Goal: Task Accomplishment & Management: Manage account settings

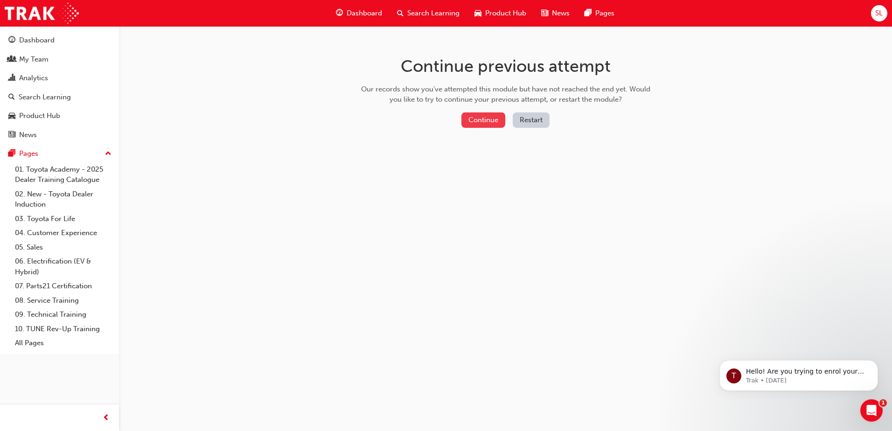
click at [474, 116] on button "Continue" at bounding box center [484, 119] width 44 height 15
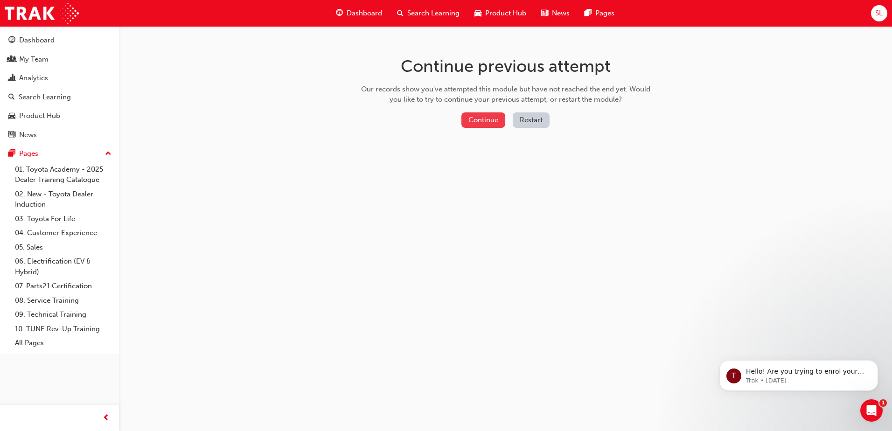
click at [493, 123] on button "Continue" at bounding box center [484, 119] width 44 height 15
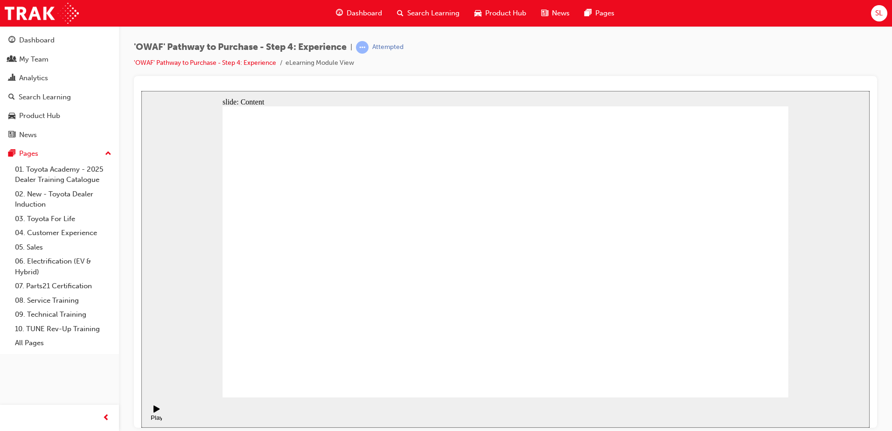
drag, startPoint x: 518, startPoint y: 311, endPoint x: 518, endPoint y: 298, distance: 13.1
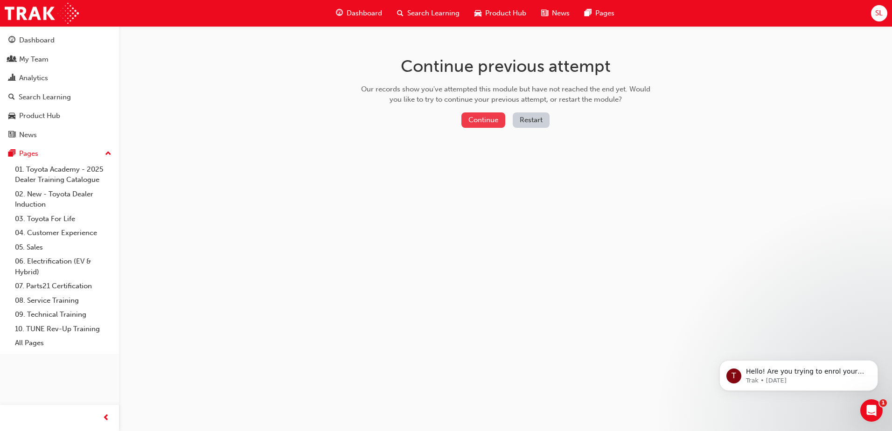
click at [469, 117] on button "Continue" at bounding box center [484, 119] width 44 height 15
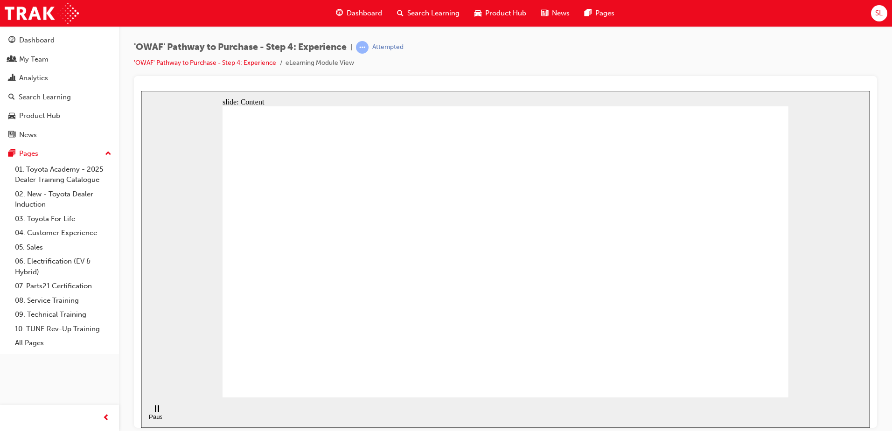
drag, startPoint x: 290, startPoint y: 371, endPoint x: 281, endPoint y: 379, distance: 12.2
click at [150, 413] on div "Pause (Ctrl+Alt+P)" at bounding box center [157, 420] width 16 height 14
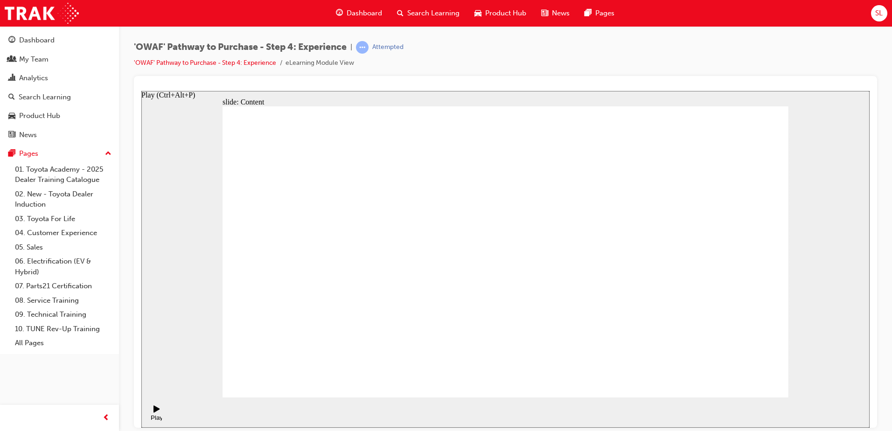
click at [154, 413] on icon "Play (Ctrl+Alt+P)" at bounding box center [157, 408] width 7 height 7
drag, startPoint x: 637, startPoint y: 131, endPoint x: 662, endPoint y: 122, distance: 26.3
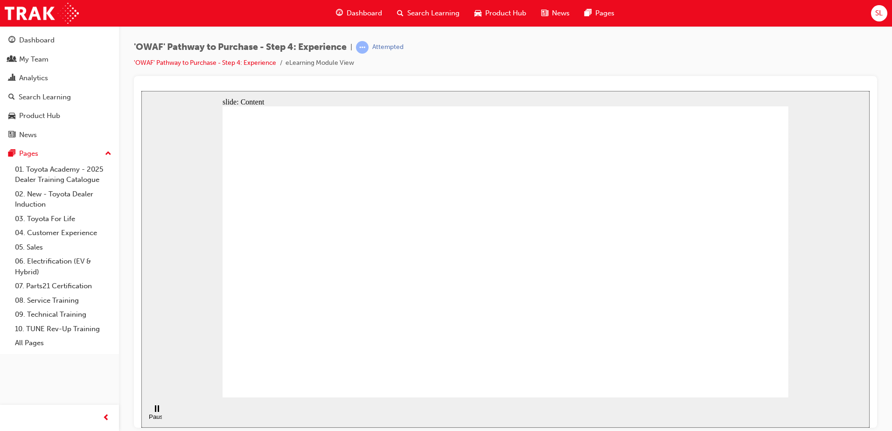
drag, startPoint x: 662, startPoint y: 126, endPoint x: 660, endPoint y: 139, distance: 12.8
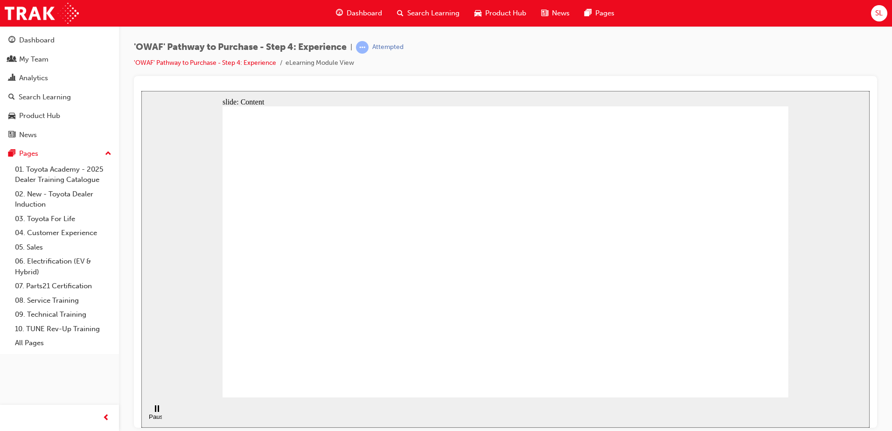
drag, startPoint x: 660, startPoint y: 139, endPoint x: 658, endPoint y: 153, distance: 13.7
drag, startPoint x: 649, startPoint y: 171, endPoint x: 642, endPoint y: 174, distance: 7.5
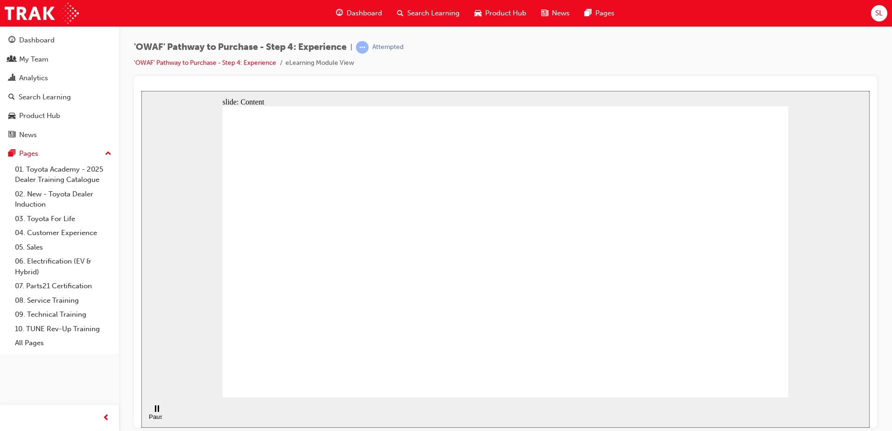
drag, startPoint x: 641, startPoint y: 173, endPoint x: 660, endPoint y: 133, distance: 44.9
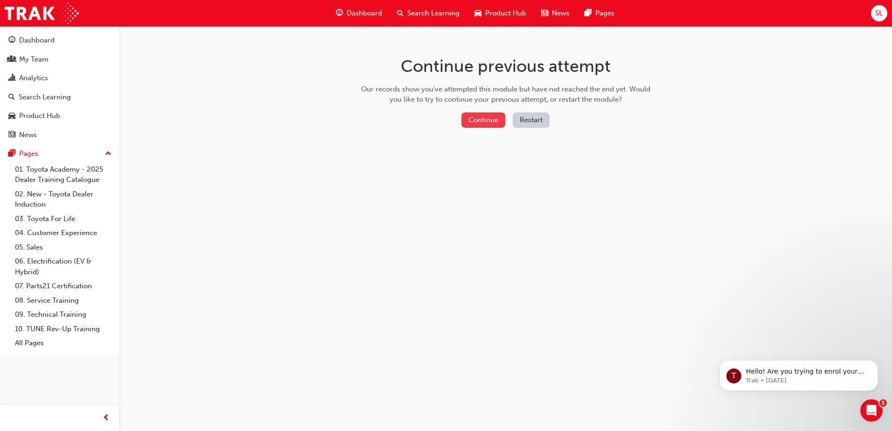
click at [496, 121] on button "Continue" at bounding box center [484, 119] width 44 height 15
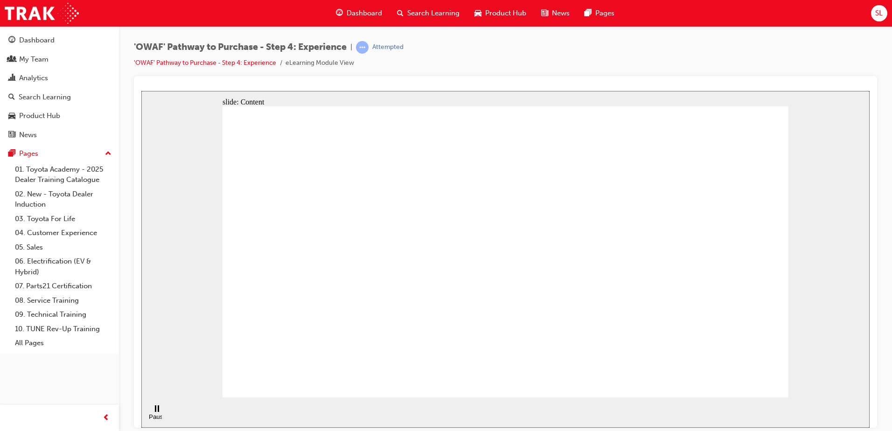
click at [158, 412] on rect "Pause (Ctrl+Alt+P)" at bounding box center [158, 408] width 1 height 7
click at [155, 413] on icon "Play (Ctrl+Alt+P)" at bounding box center [157, 408] width 7 height 7
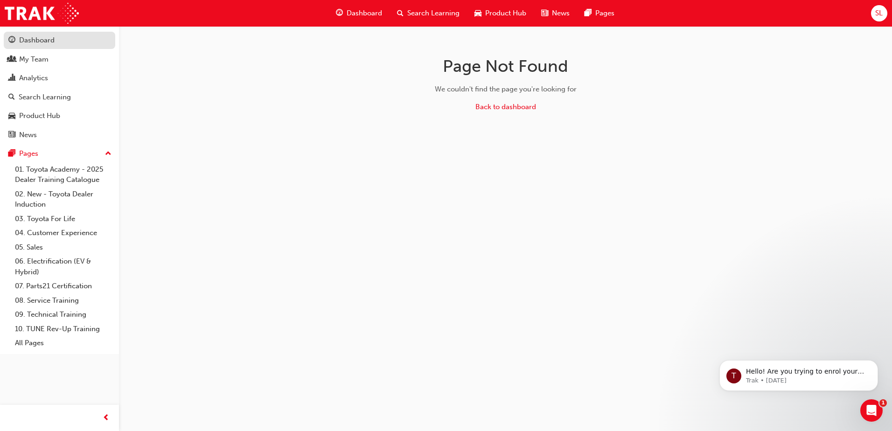
click at [37, 42] on div "Dashboard" at bounding box center [36, 40] width 35 height 11
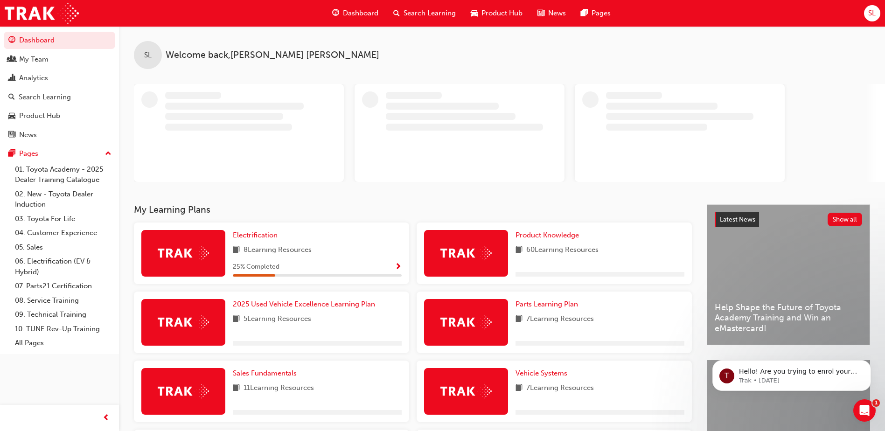
scroll to position [187, 0]
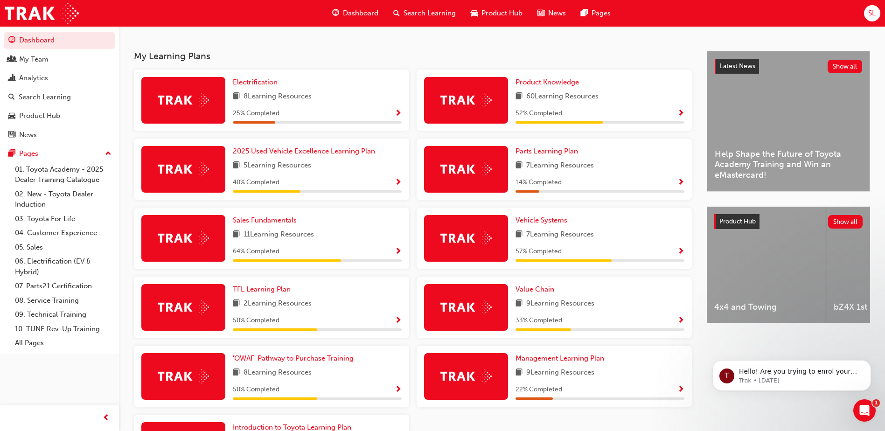
click at [255, 321] on span "50 % Completed" at bounding box center [256, 320] width 47 height 11
click at [289, 360] on span "'OWAF' Pathway to Purchase Training" at bounding box center [293, 358] width 121 height 8
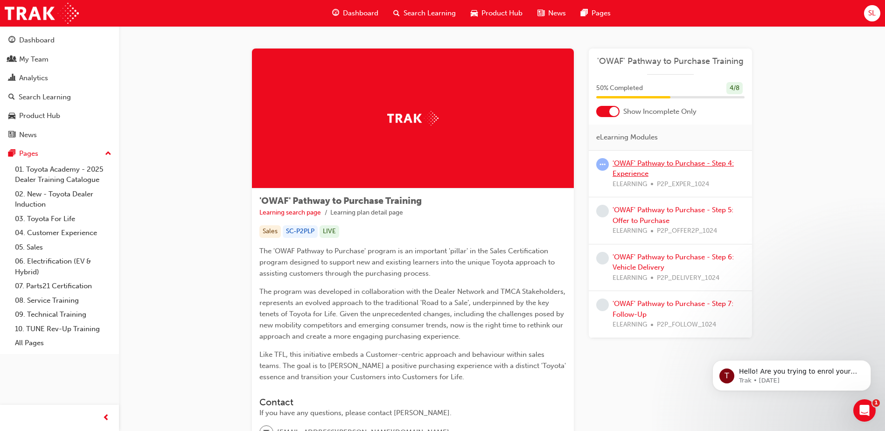
click at [646, 162] on link "'OWAF' Pathway to Purchase - Step 4: Experience" at bounding box center [673, 168] width 121 height 19
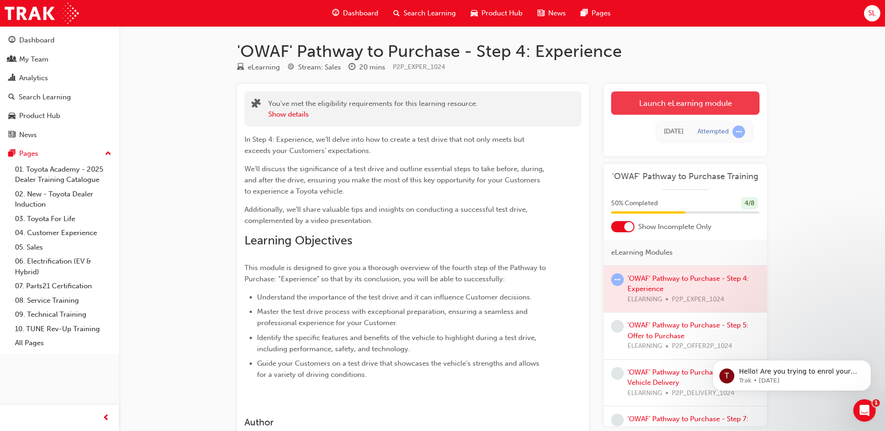
click at [665, 104] on link "Launch eLearning module" at bounding box center [685, 102] width 148 height 23
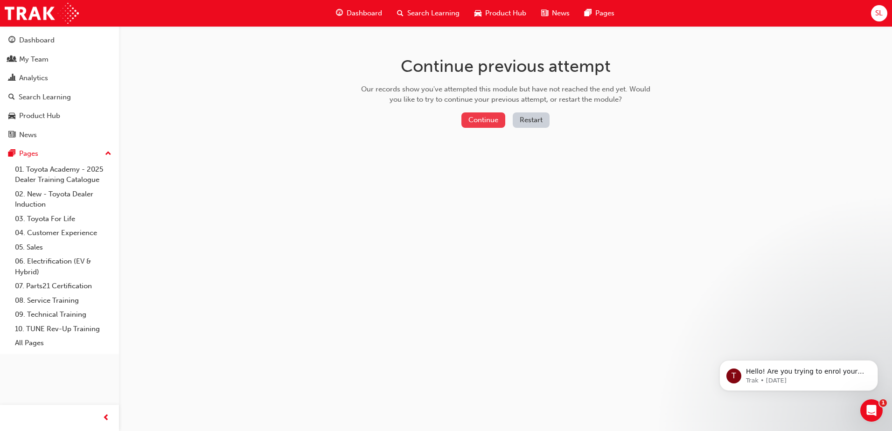
click at [497, 120] on button "Continue" at bounding box center [484, 119] width 44 height 15
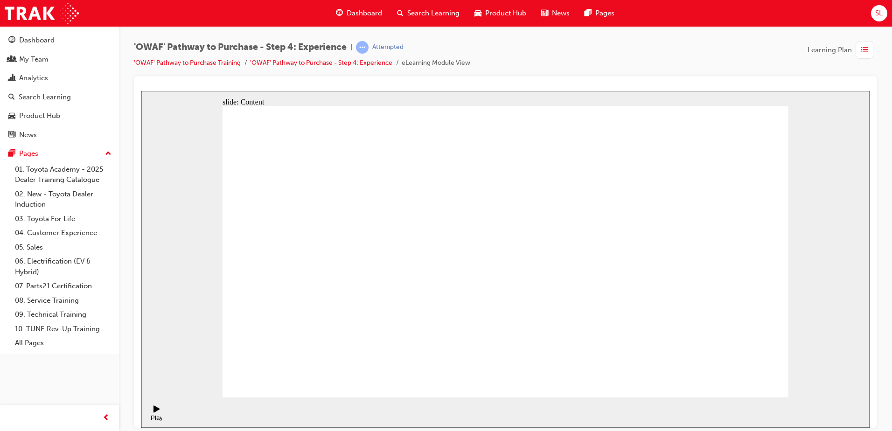
drag, startPoint x: 567, startPoint y: 294, endPoint x: 599, endPoint y: 295, distance: 31.3
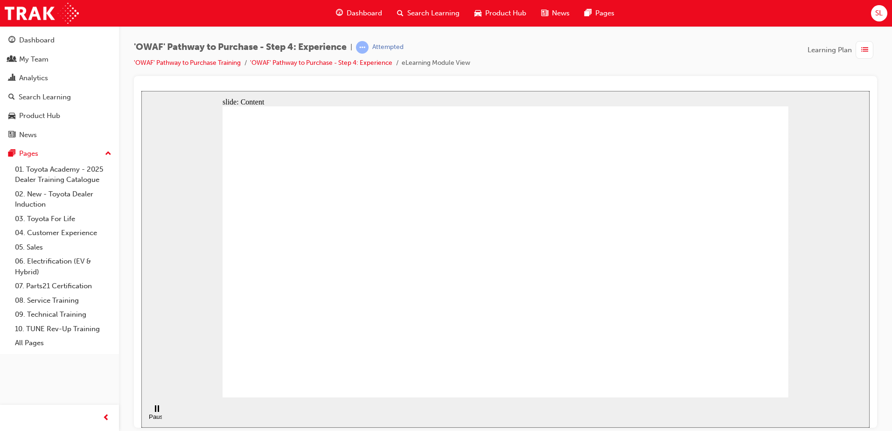
drag, startPoint x: 602, startPoint y: 300, endPoint x: 591, endPoint y: 297, distance: 11.1
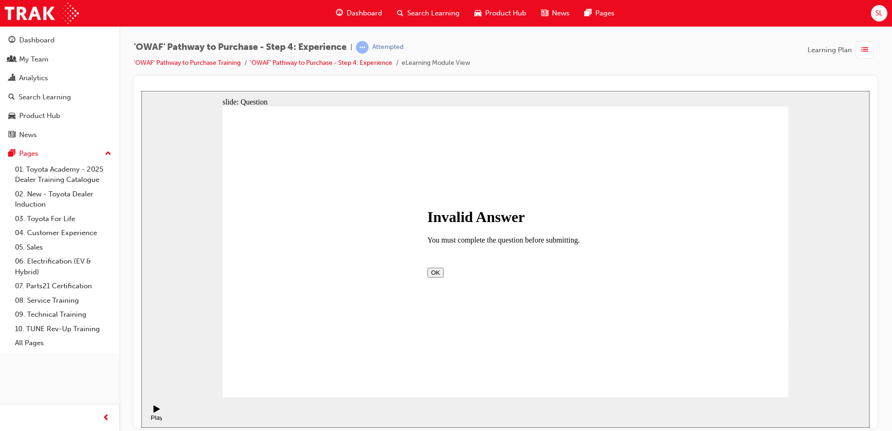
click at [444, 277] on button "OK" at bounding box center [435, 272] width 16 height 10
checkbox input "true"
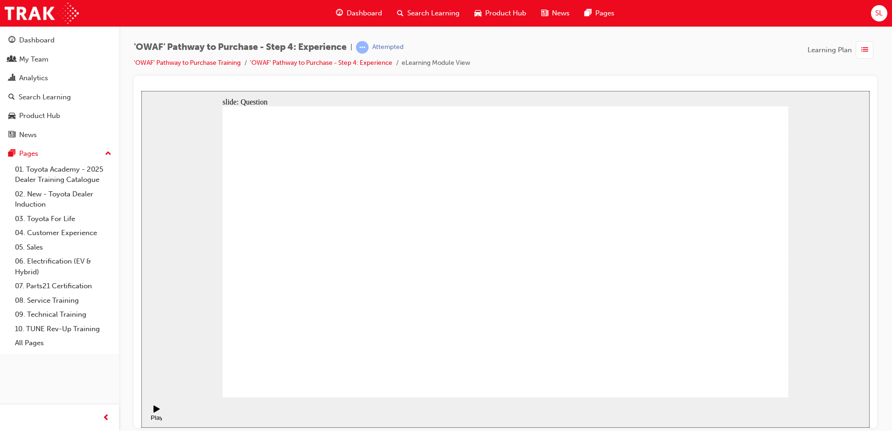
checkbox input "true"
drag, startPoint x: 688, startPoint y: 260, endPoint x: 338, endPoint y: 277, distance: 349.9
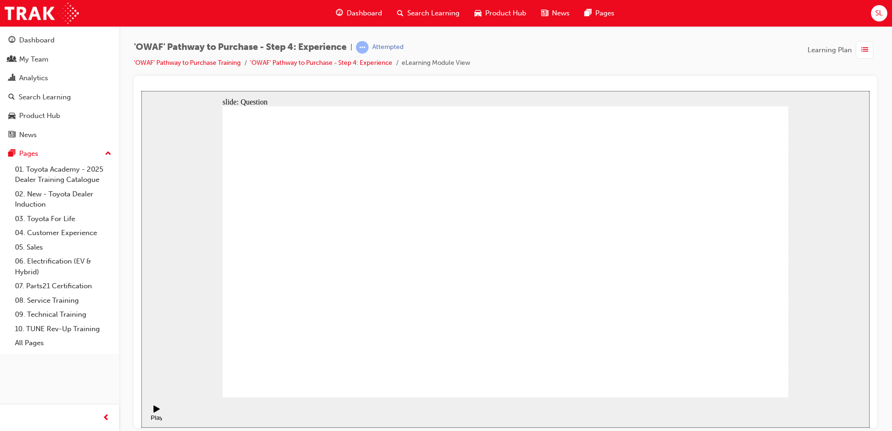
drag, startPoint x: 687, startPoint y: 286, endPoint x: 346, endPoint y: 297, distance: 341.3
drag, startPoint x: 677, startPoint y: 309, endPoint x: 473, endPoint y: 326, distance: 204.6
drag, startPoint x: 676, startPoint y: 309, endPoint x: 295, endPoint y: 323, distance: 380.6
drag, startPoint x: 705, startPoint y: 320, endPoint x: 562, endPoint y: 338, distance: 143.9
drag, startPoint x: 694, startPoint y: 309, endPoint x: 556, endPoint y: 324, distance: 138.9
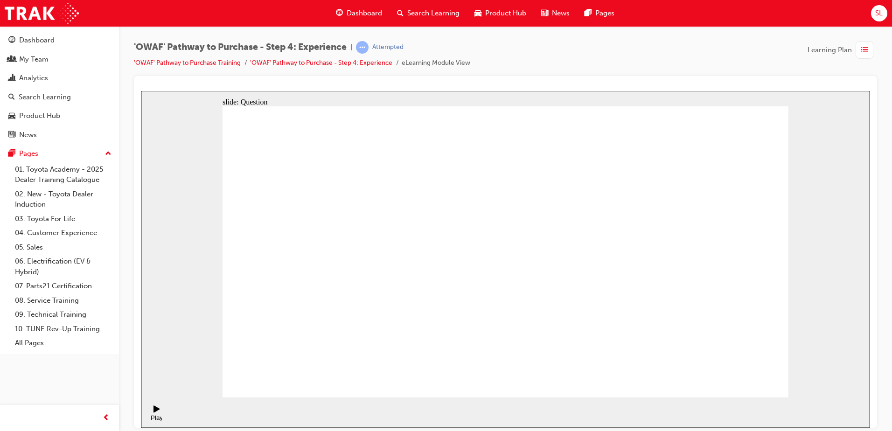
drag, startPoint x: 685, startPoint y: 286, endPoint x: 366, endPoint y: 316, distance: 320.2
drag, startPoint x: 697, startPoint y: 310, endPoint x: 335, endPoint y: 313, distance: 362.1
drag, startPoint x: 700, startPoint y: 288, endPoint x: 361, endPoint y: 306, distance: 339.2
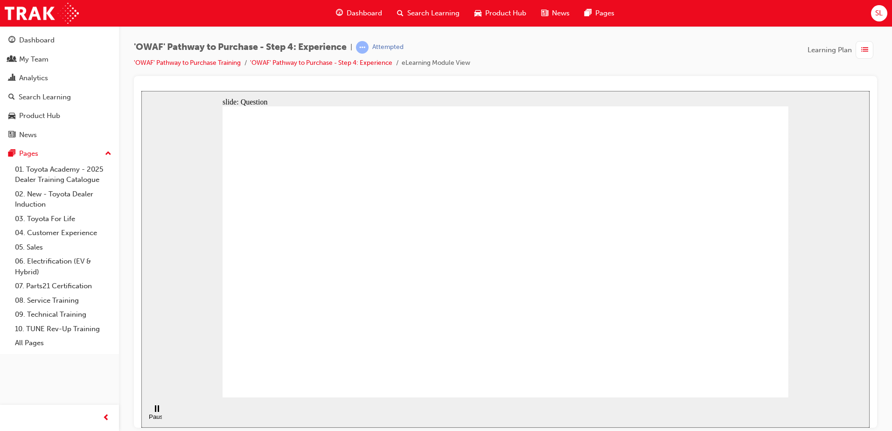
drag, startPoint x: 703, startPoint y: 294, endPoint x: 373, endPoint y: 315, distance: 330.6
drag, startPoint x: 723, startPoint y: 294, endPoint x: 574, endPoint y: 311, distance: 150.7
drag, startPoint x: 707, startPoint y: 273, endPoint x: 344, endPoint y: 294, distance: 363.6
drag, startPoint x: 622, startPoint y: 287, endPoint x: 517, endPoint y: 300, distance: 105.3
drag, startPoint x: 696, startPoint y: 267, endPoint x: 578, endPoint y: 298, distance: 122.3
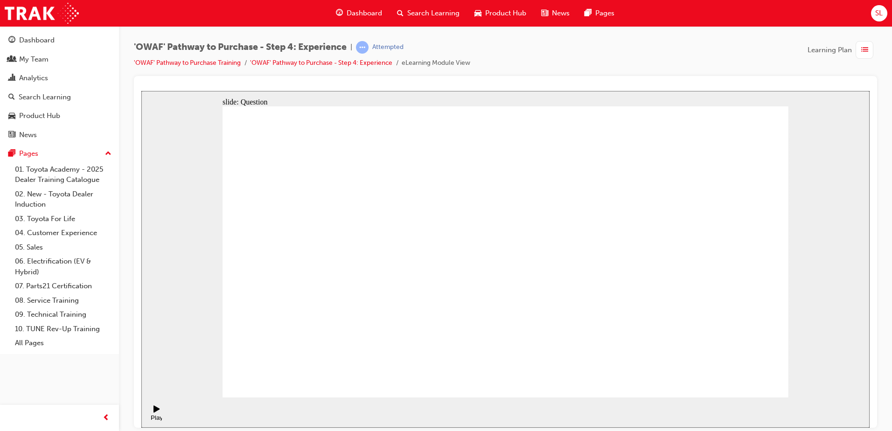
drag, startPoint x: 627, startPoint y: 293, endPoint x: 518, endPoint y: 302, distance: 109.6
drag, startPoint x: 728, startPoint y: 274, endPoint x: 553, endPoint y: 305, distance: 177.1
drag, startPoint x: 503, startPoint y: 341, endPoint x: 628, endPoint y: 259, distance: 149.0
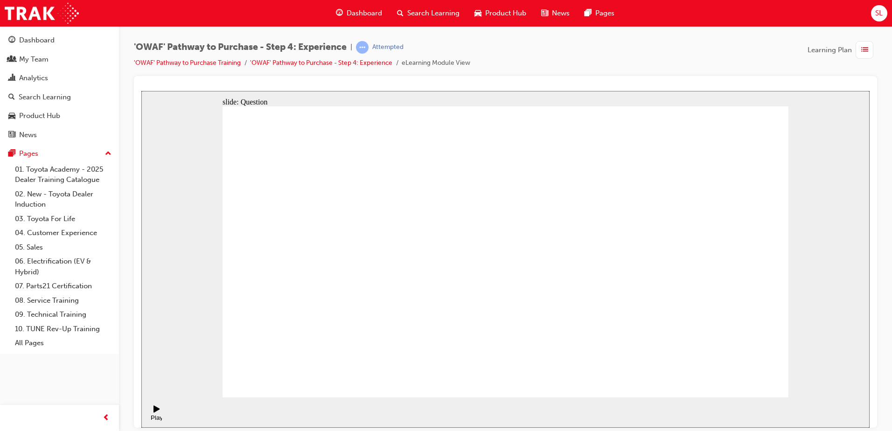
drag, startPoint x: 743, startPoint y: 333, endPoint x: 679, endPoint y: 249, distance: 105.6
drag, startPoint x: 690, startPoint y: 312, endPoint x: 570, endPoint y: 227, distance: 146.8
drag, startPoint x: 614, startPoint y: 326, endPoint x: 629, endPoint y: 336, distance: 17.5
drag, startPoint x: 569, startPoint y: 343, endPoint x: 513, endPoint y: 261, distance: 99.0
drag, startPoint x: 604, startPoint y: 329, endPoint x: 723, endPoint y: 251, distance: 142.5
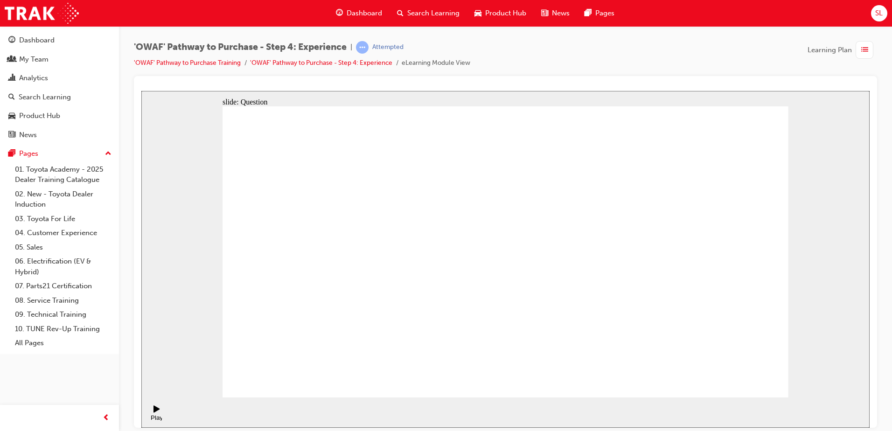
drag, startPoint x: 413, startPoint y: 346, endPoint x: 497, endPoint y: 224, distance: 148.7
drag, startPoint x: 506, startPoint y: 312, endPoint x: 652, endPoint y: 220, distance: 172.7
drag, startPoint x: 596, startPoint y: 344, endPoint x: 628, endPoint y: 249, distance: 99.8
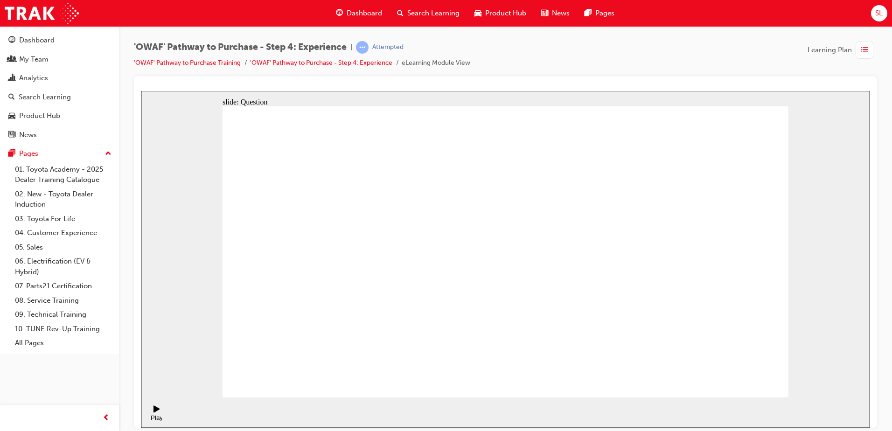
radio input "true"
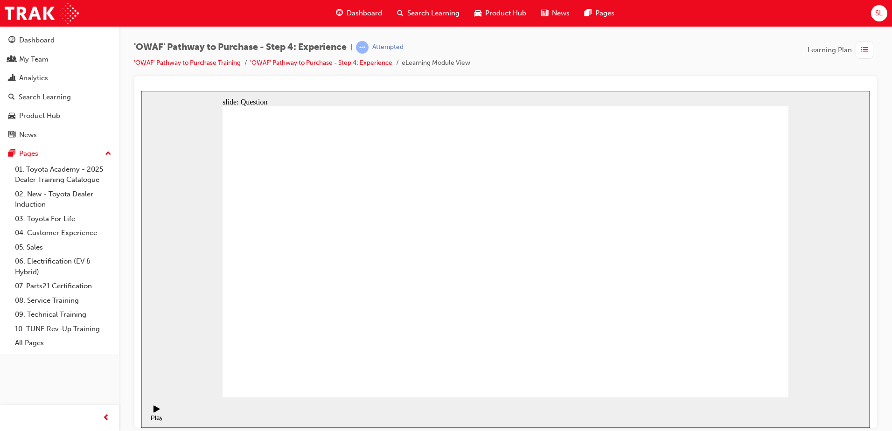
checkbox input "true"
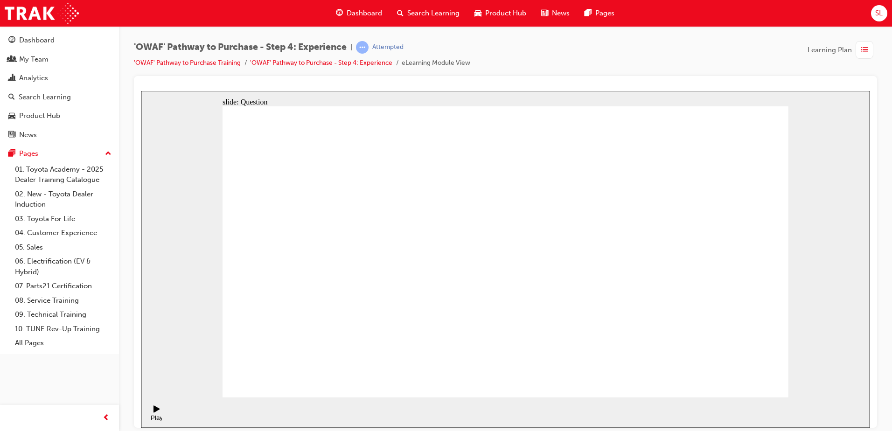
checkbox input "true"
checkbox input "false"
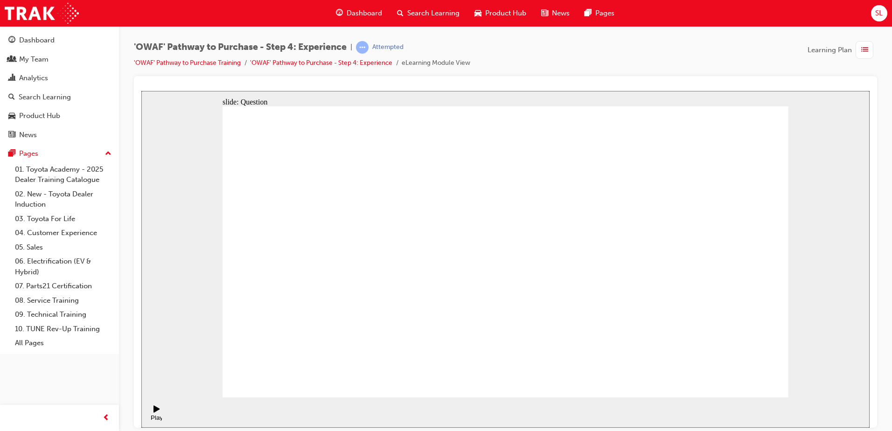
checkbox input "false"
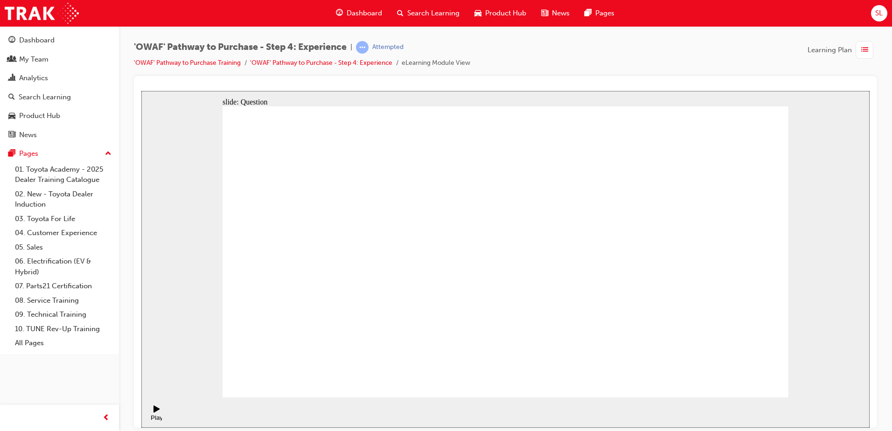
checkbox input "true"
checkbox input "false"
checkbox input "true"
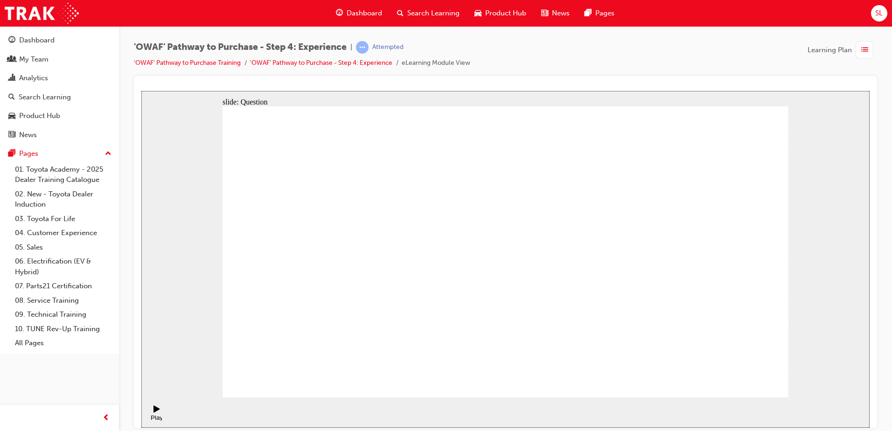
drag, startPoint x: 729, startPoint y: 288, endPoint x: 359, endPoint y: 285, distance: 370.1
drag, startPoint x: 662, startPoint y: 291, endPoint x: 377, endPoint y: 300, distance: 285.3
drag, startPoint x: 693, startPoint y: 284, endPoint x: 548, endPoint y: 295, distance: 145.6
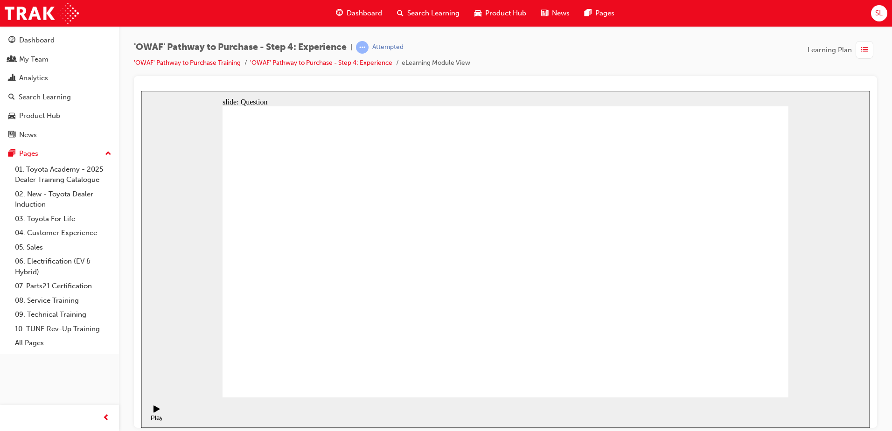
drag, startPoint x: 694, startPoint y: 273, endPoint x: 346, endPoint y: 299, distance: 349.6
drag, startPoint x: 717, startPoint y: 292, endPoint x: 536, endPoint y: 298, distance: 180.7
drag, startPoint x: 686, startPoint y: 271, endPoint x: 515, endPoint y: 287, distance: 171.5
drag, startPoint x: 687, startPoint y: 268, endPoint x: 343, endPoint y: 294, distance: 345.3
drag, startPoint x: 677, startPoint y: 289, endPoint x: 556, endPoint y: 292, distance: 121.4
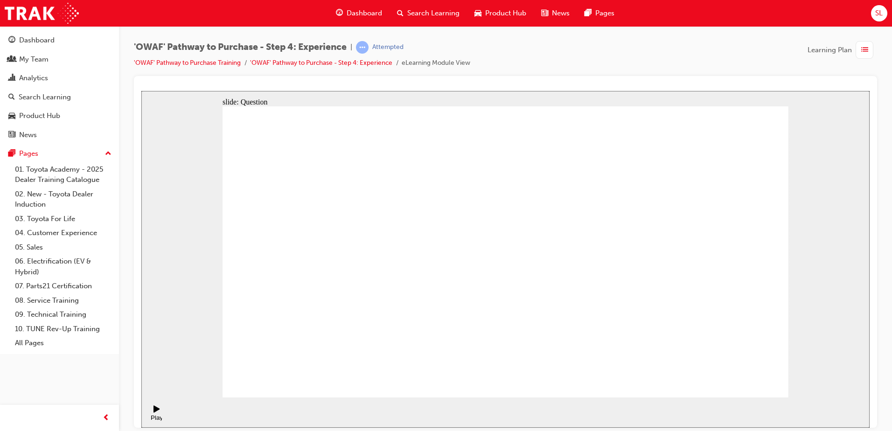
click at [444, 277] on button "OK" at bounding box center [435, 272] width 16 height 10
drag, startPoint x: 473, startPoint y: 312, endPoint x: 610, endPoint y: 232, distance: 158.7
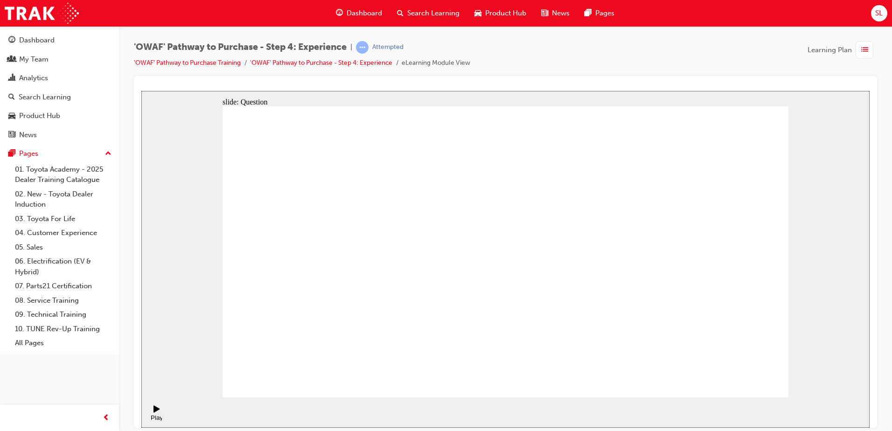
drag, startPoint x: 749, startPoint y: 328, endPoint x: 685, endPoint y: 244, distance: 105.8
drag, startPoint x: 559, startPoint y: 330, endPoint x: 499, endPoint y: 245, distance: 103.8
drag, startPoint x: 689, startPoint y: 312, endPoint x: 566, endPoint y: 231, distance: 146.9
drag, startPoint x: 612, startPoint y: 304, endPoint x: 727, endPoint y: 223, distance: 140.6
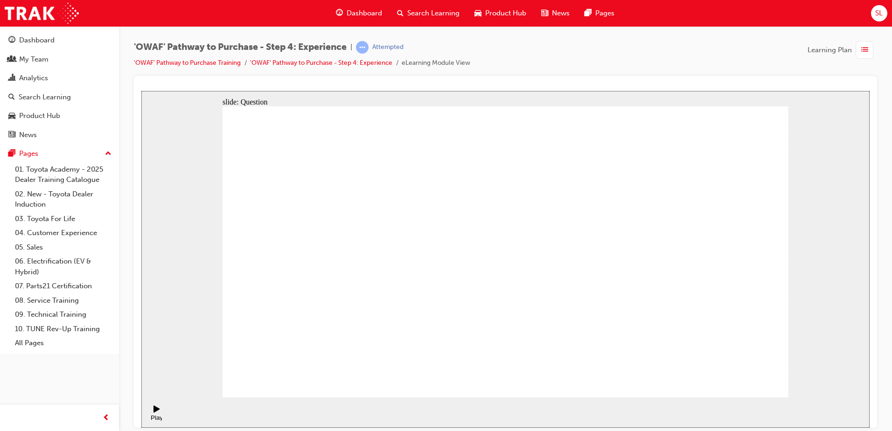
drag, startPoint x: 388, startPoint y: 343, endPoint x: 466, endPoint y: 224, distance: 142.0
drag, startPoint x: 509, startPoint y: 314, endPoint x: 649, endPoint y: 222, distance: 167.2
drag, startPoint x: 602, startPoint y: 348, endPoint x: 635, endPoint y: 256, distance: 97.9
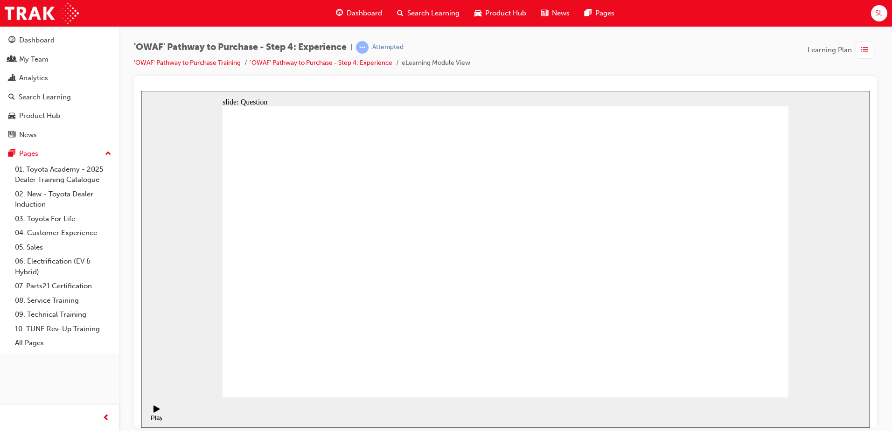
radio input "true"
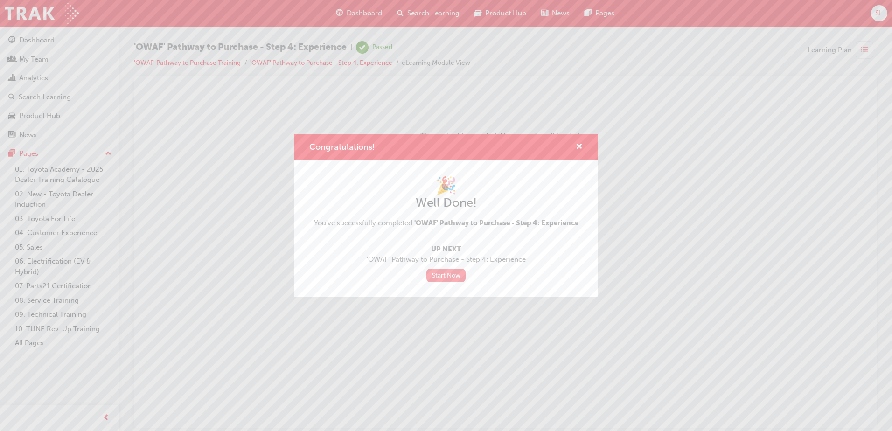
click at [435, 279] on link "Start Now" at bounding box center [446, 276] width 39 height 14
click at [454, 273] on link "Start Now" at bounding box center [446, 276] width 39 height 14
click at [579, 149] on span "cross-icon" at bounding box center [579, 147] width 7 height 8
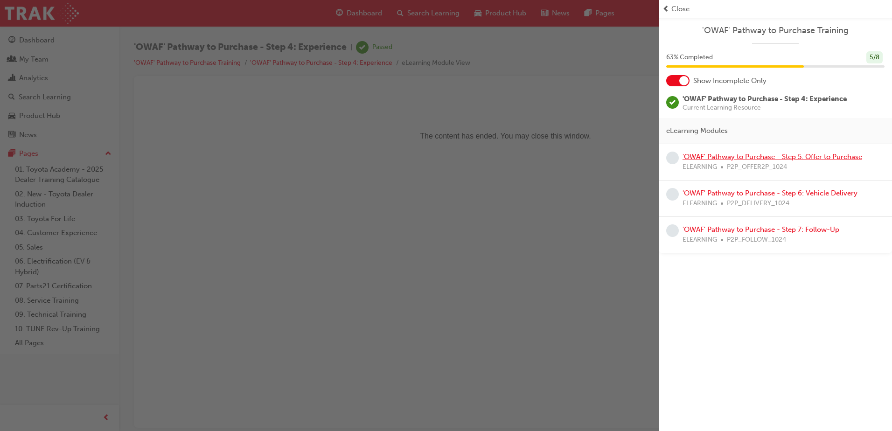
click at [718, 155] on link "'OWAF' Pathway to Purchase - Step 5: Offer to Purchase" at bounding box center [773, 157] width 180 height 8
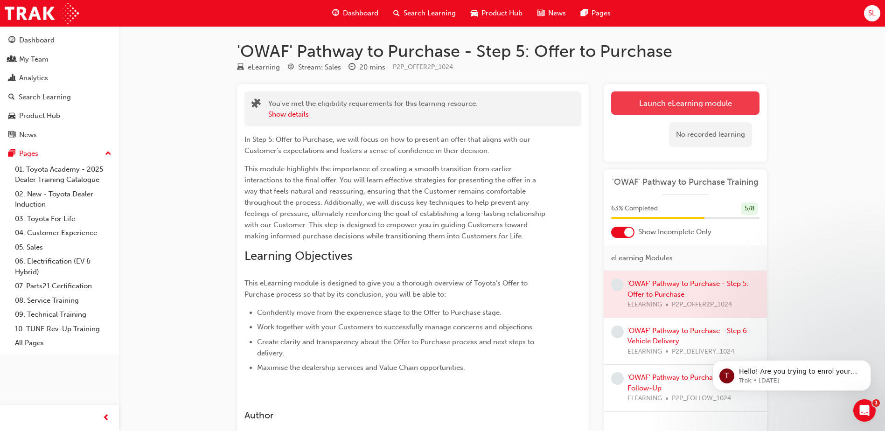
click at [704, 108] on link "Launch eLearning module" at bounding box center [685, 102] width 148 height 23
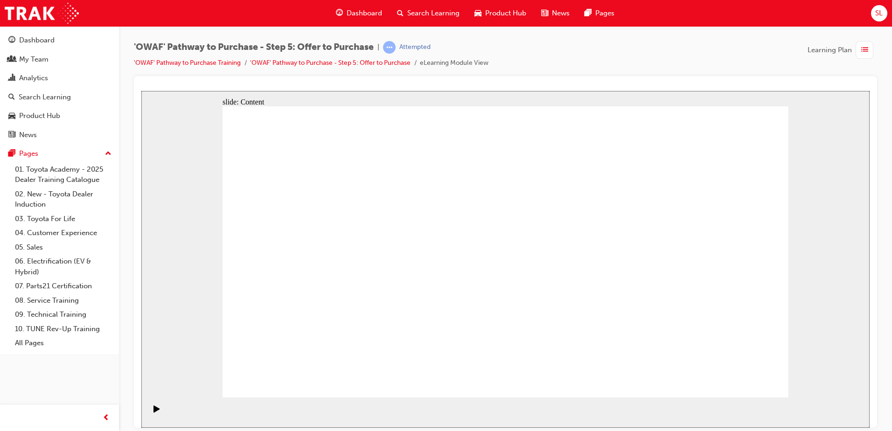
drag, startPoint x: 337, startPoint y: 271, endPoint x: 313, endPoint y: 277, distance: 25.0
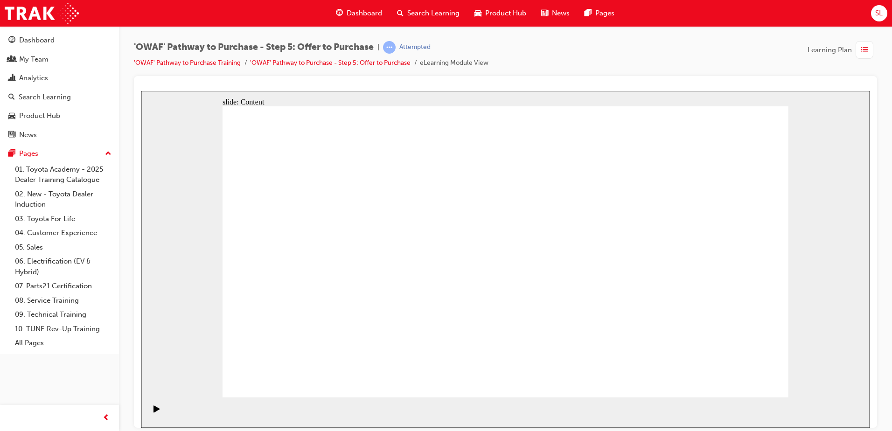
drag, startPoint x: 733, startPoint y: 379, endPoint x: 727, endPoint y: 384, distance: 7.3
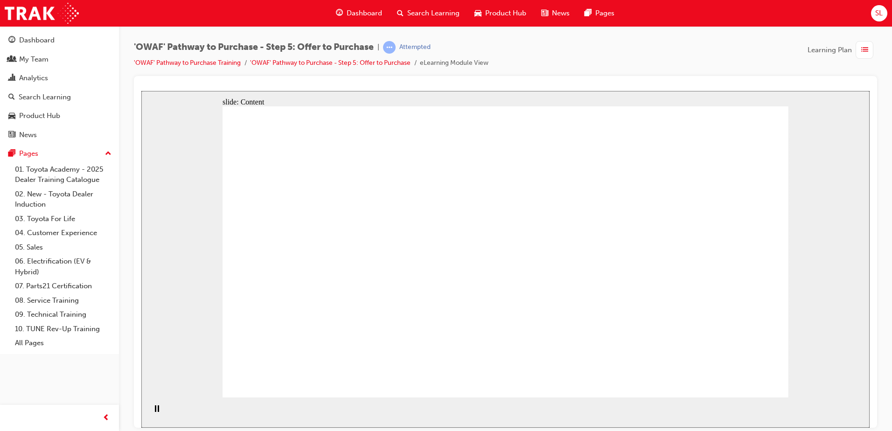
drag, startPoint x: 449, startPoint y: 269, endPoint x: 451, endPoint y: 273, distance: 5.0
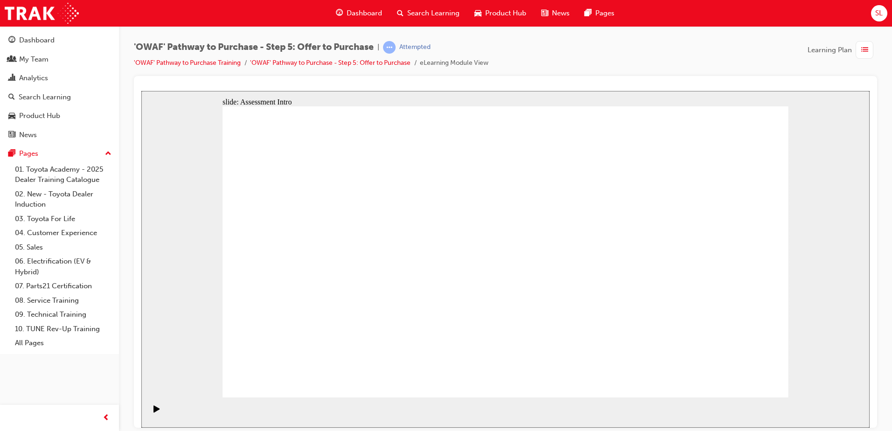
drag, startPoint x: 859, startPoint y: 41, endPoint x: 858, endPoint y: 46, distance: 5.2
click at [858, 46] on div "button" at bounding box center [865, 50] width 18 height 18
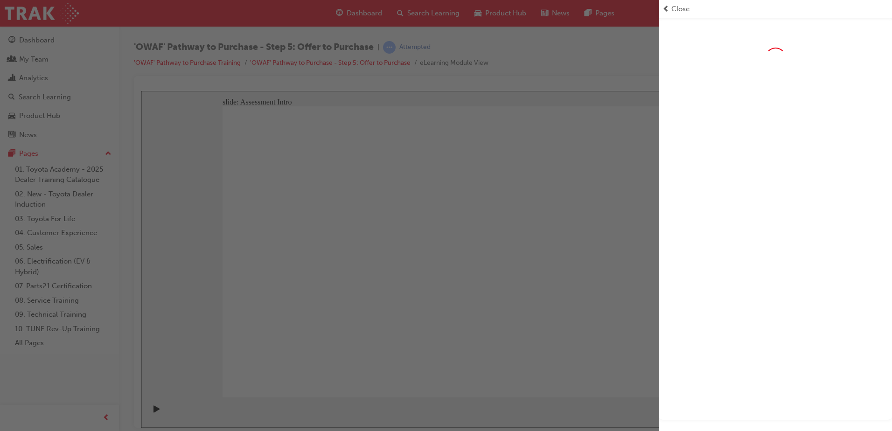
click at [858, 46] on div at bounding box center [775, 219] width 233 height 402
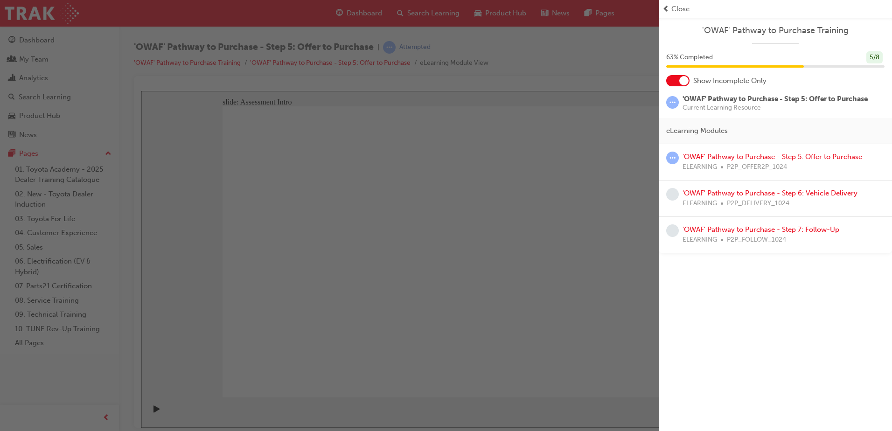
click at [591, 74] on div "button" at bounding box center [329, 215] width 659 height 431
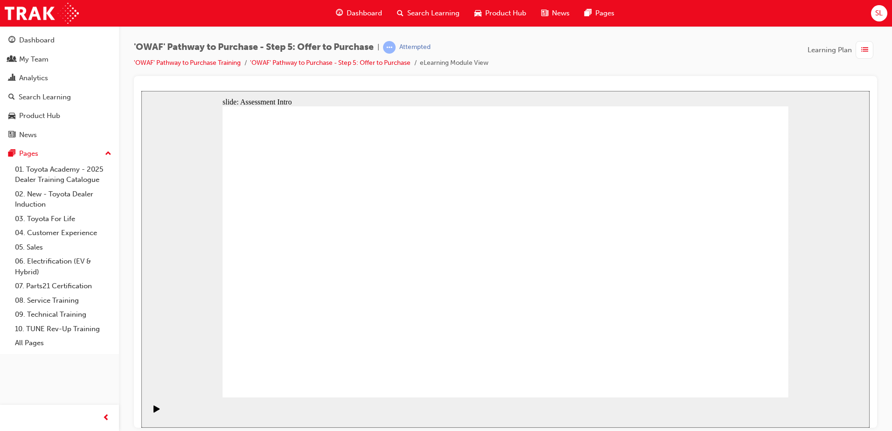
drag, startPoint x: 756, startPoint y: 373, endPoint x: 754, endPoint y: 380, distance: 6.9
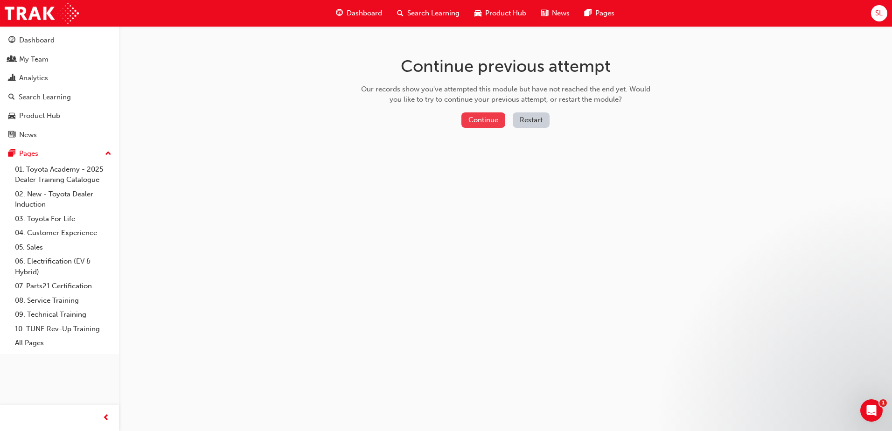
click at [485, 115] on button "Continue" at bounding box center [484, 119] width 44 height 15
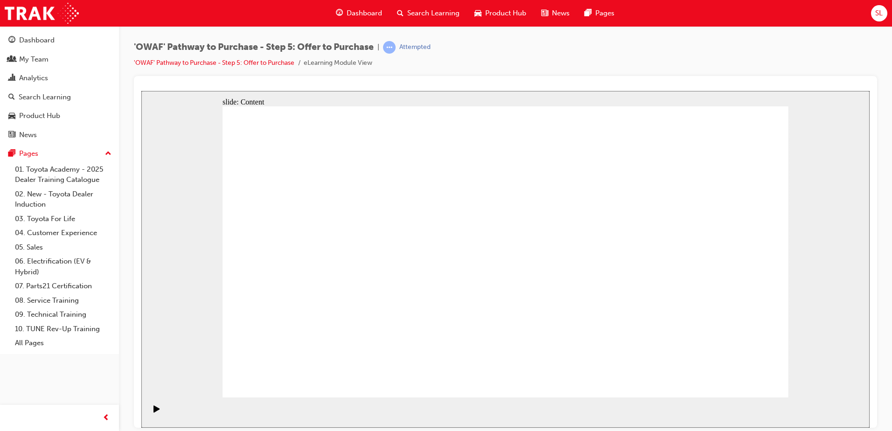
drag, startPoint x: 714, startPoint y: 186, endPoint x: 741, endPoint y: 177, distance: 28.2
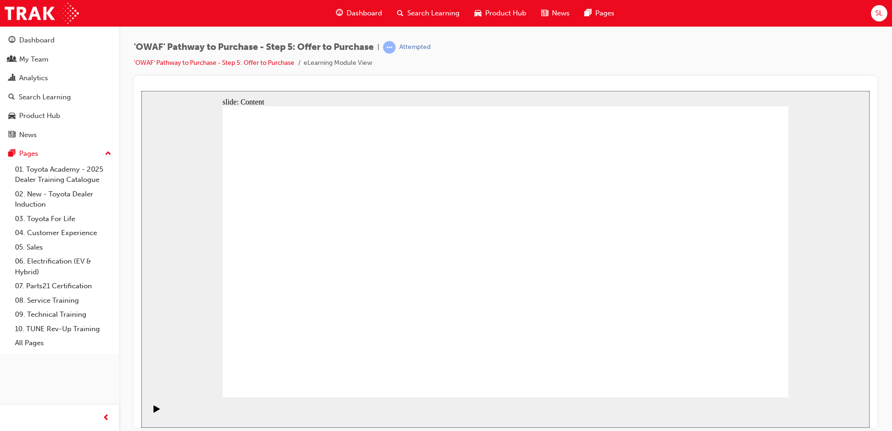
drag, startPoint x: 748, startPoint y: 170, endPoint x: 752, endPoint y: 166, distance: 5.6
drag, startPoint x: 752, startPoint y: 166, endPoint x: 726, endPoint y: 179, distance: 28.6
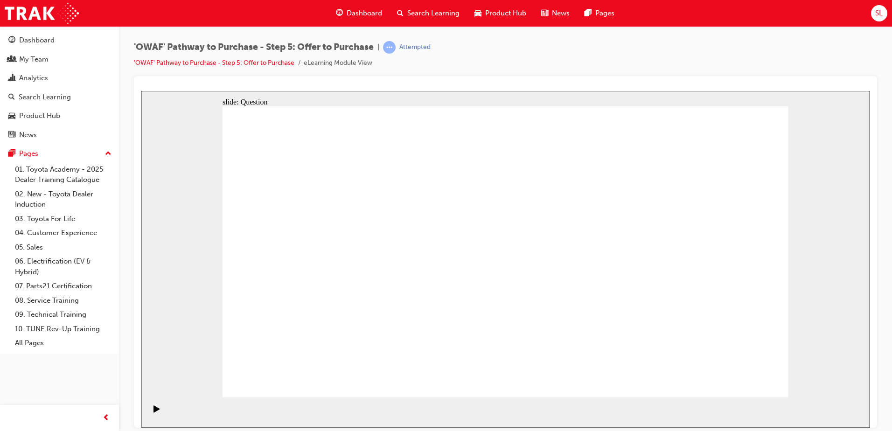
radio input "true"
drag, startPoint x: 392, startPoint y: 246, endPoint x: 344, endPoint y: 320, distance: 88.4
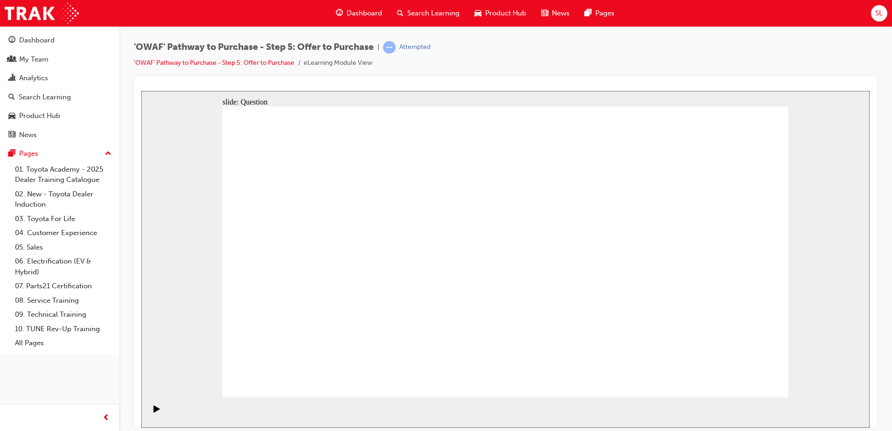
drag, startPoint x: 638, startPoint y: 242, endPoint x: 457, endPoint y: 315, distance: 195.1
drag, startPoint x: 728, startPoint y: 245, endPoint x: 638, endPoint y: 252, distance: 89.8
drag, startPoint x: 427, startPoint y: 318, endPoint x: 398, endPoint y: 252, distance: 71.9
drag, startPoint x: 704, startPoint y: 249, endPoint x: 456, endPoint y: 314, distance: 256.3
drag, startPoint x: 611, startPoint y: 233, endPoint x: 556, endPoint y: 307, distance: 92.3
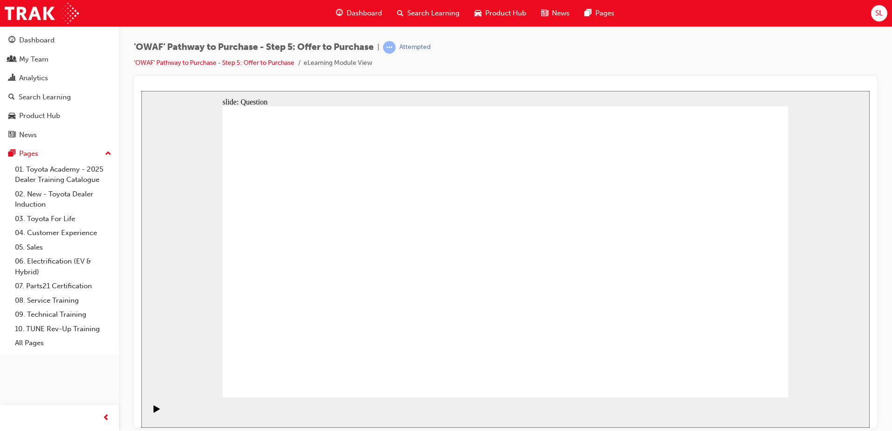
drag, startPoint x: 461, startPoint y: 243, endPoint x: 677, endPoint y: 315, distance: 227.4
drag, startPoint x: 724, startPoint y: 242, endPoint x: 346, endPoint y: 314, distance: 385.2
drag, startPoint x: 301, startPoint y: 247, endPoint x: 574, endPoint y: 320, distance: 282.1
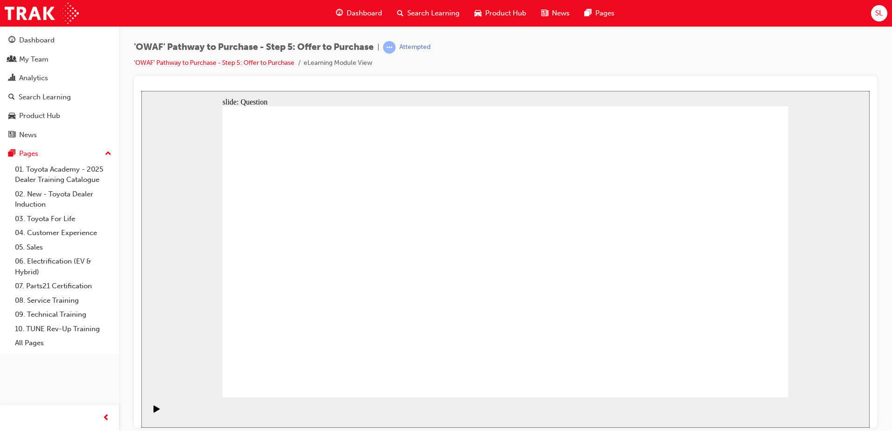
drag, startPoint x: 557, startPoint y: 242, endPoint x: 463, endPoint y: 315, distance: 118.7
drag, startPoint x: 617, startPoint y: 226, endPoint x: 480, endPoint y: 244, distance: 138.8
drag, startPoint x: 633, startPoint y: 280, endPoint x: 336, endPoint y: 238, distance: 300.3
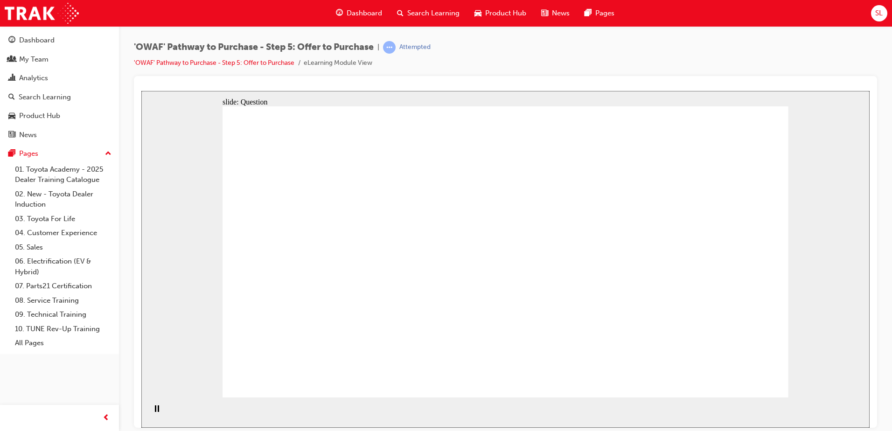
drag, startPoint x: 607, startPoint y: 329, endPoint x: 471, endPoint y: 302, distance: 138.1
drag, startPoint x: 731, startPoint y: 236, endPoint x: 491, endPoint y: 332, distance: 258.8
drag, startPoint x: 731, startPoint y: 284, endPoint x: 336, endPoint y: 289, distance: 395.7
drag, startPoint x: 638, startPoint y: 315, endPoint x: 325, endPoint y: 322, distance: 313.7
drag, startPoint x: 301, startPoint y: 340, endPoint x: 310, endPoint y: 333, distance: 11.4
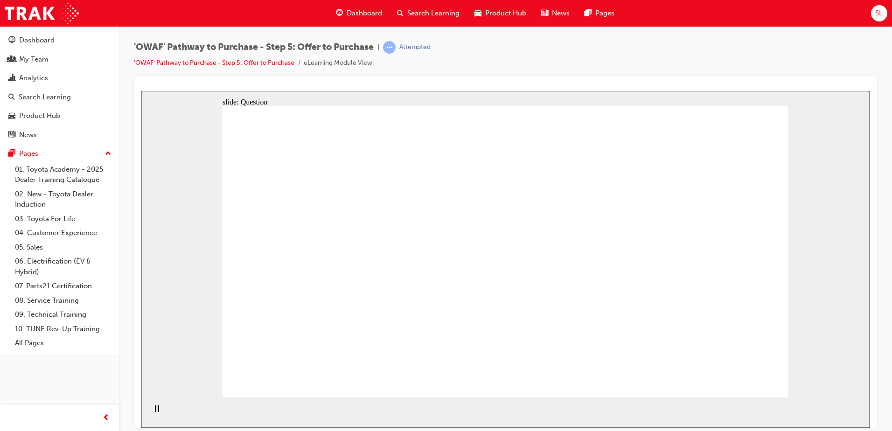
checkbox input "true"
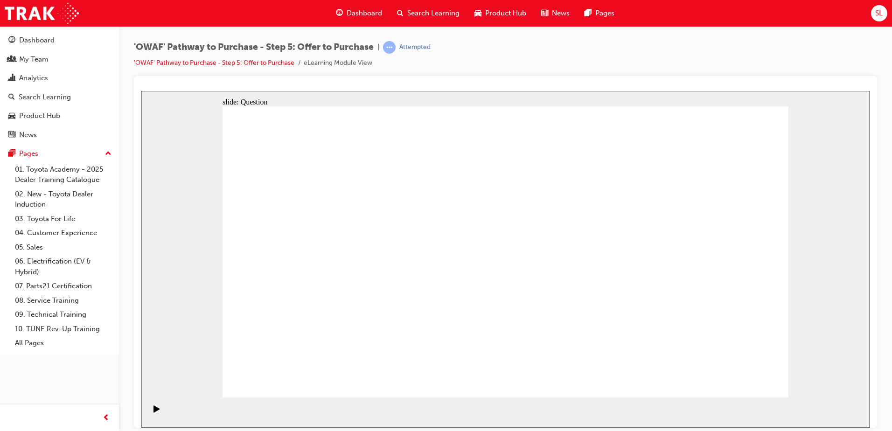
checkbox input "true"
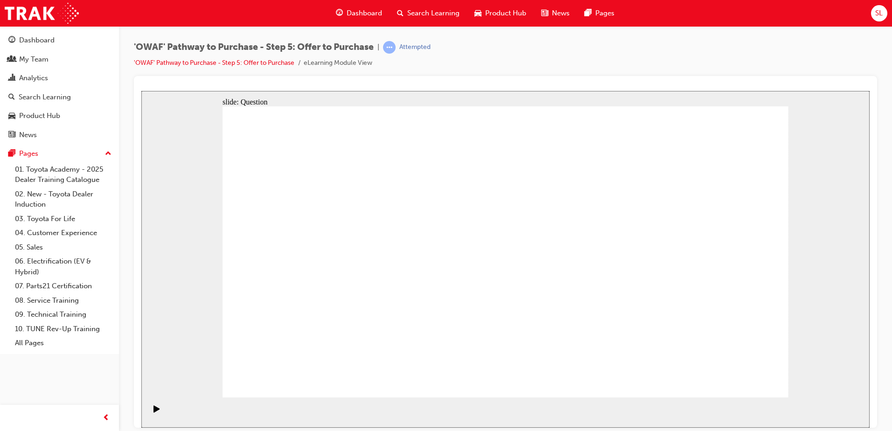
drag, startPoint x: 748, startPoint y: 369, endPoint x: 749, endPoint y: 379, distance: 10.8
checkbox input "true"
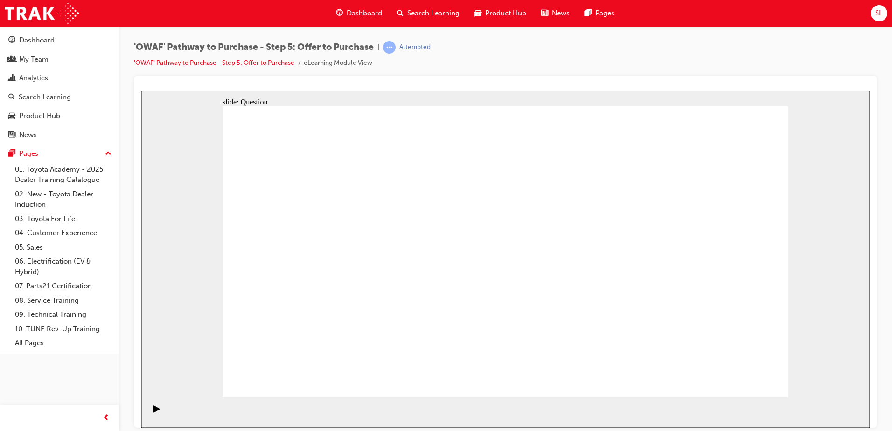
radio input "true"
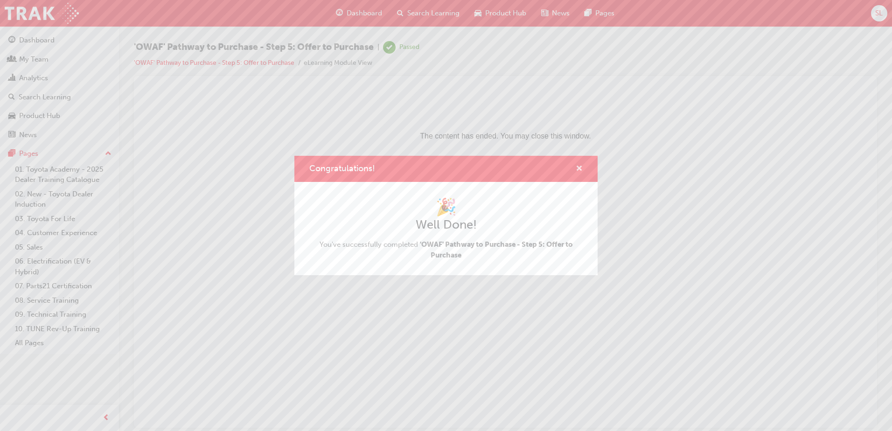
click at [577, 166] on span "cross-icon" at bounding box center [579, 169] width 7 height 8
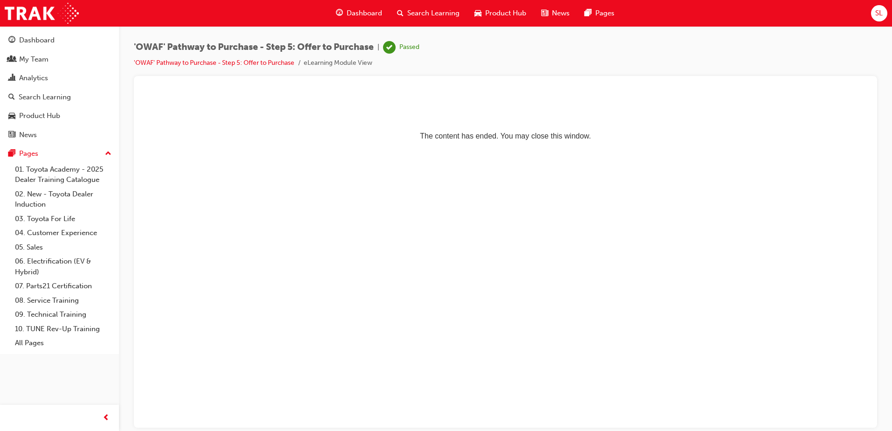
click at [364, 16] on span "Dashboard" at bounding box center [364, 13] width 35 height 11
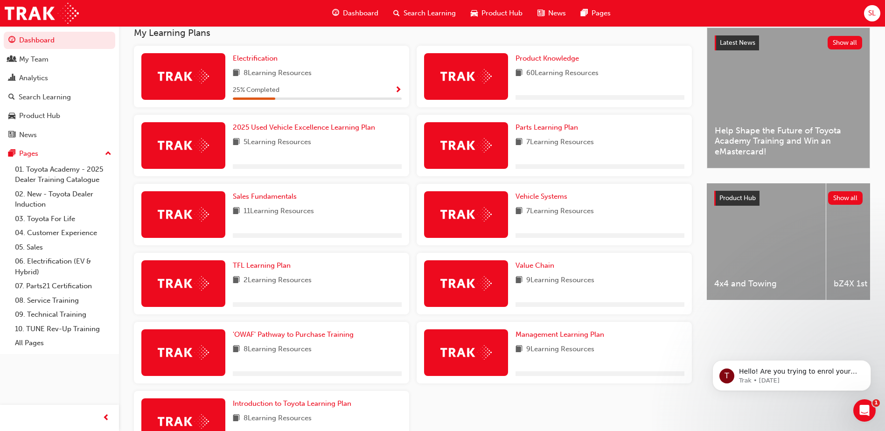
scroll to position [187, 0]
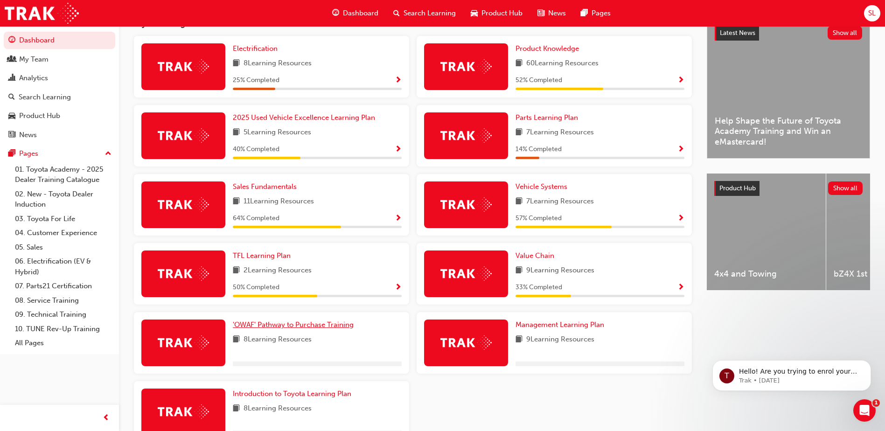
click at [271, 327] on span "'OWAF' Pathway to Purchase Training" at bounding box center [293, 325] width 121 height 8
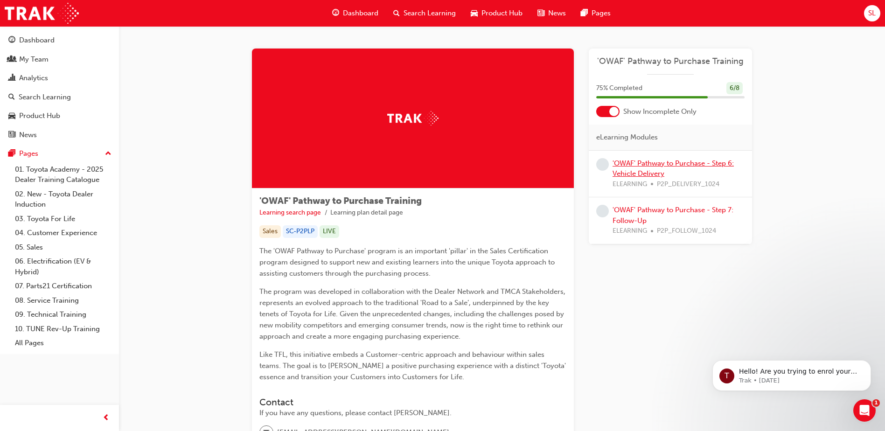
click at [640, 173] on link "'OWAF' Pathway to Purchase - Step 6: Vehicle Delivery" at bounding box center [673, 168] width 121 height 19
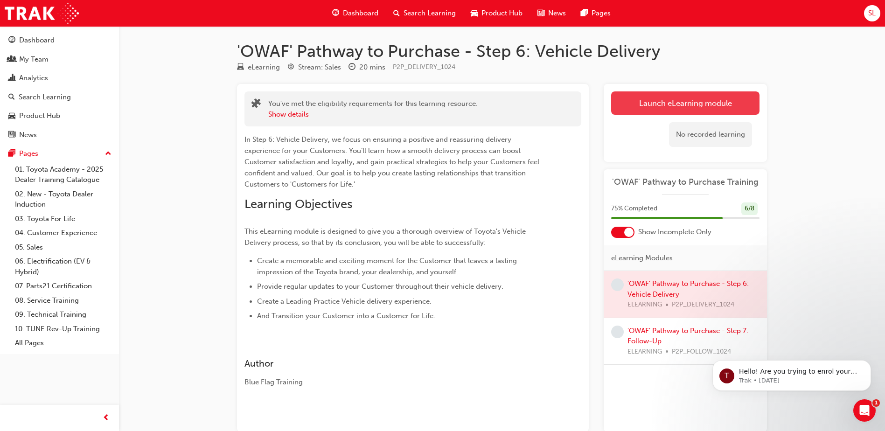
click at [689, 110] on link "Launch eLearning module" at bounding box center [685, 102] width 148 height 23
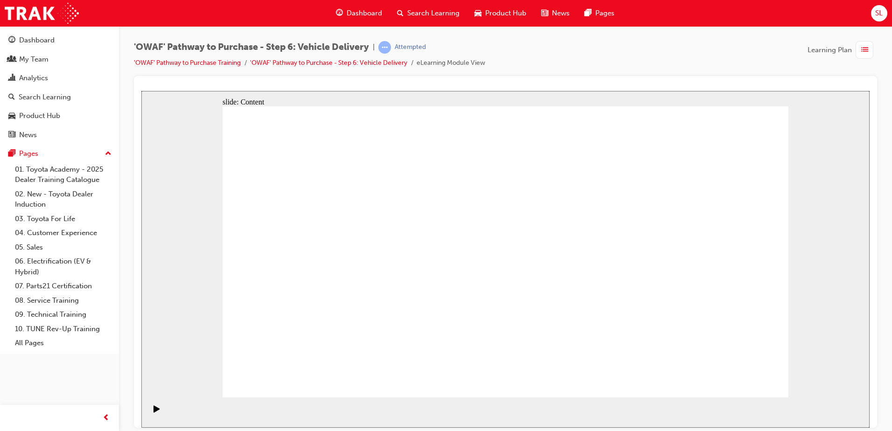
drag, startPoint x: 767, startPoint y: 372, endPoint x: 762, endPoint y: 378, distance: 8.3
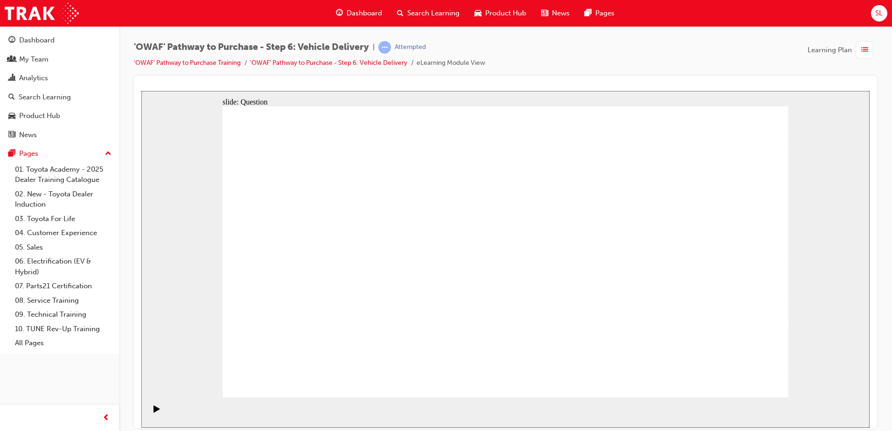
radio input "false"
radio input "true"
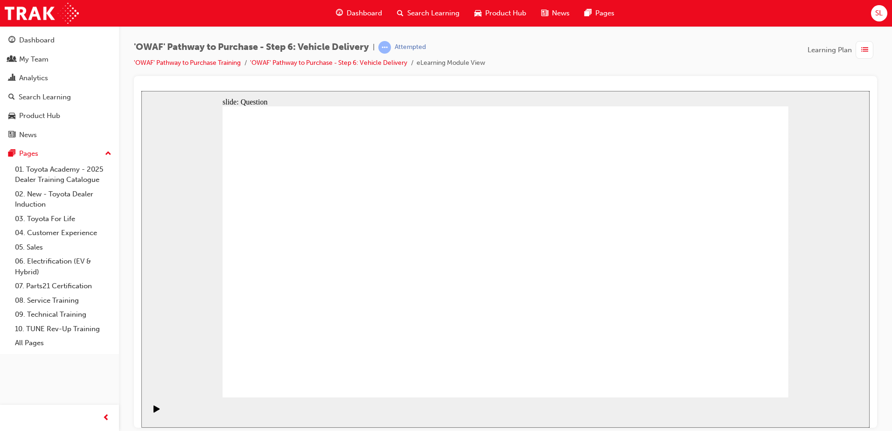
drag, startPoint x: 393, startPoint y: 315, endPoint x: 408, endPoint y: 224, distance: 92.1
drag, startPoint x: 522, startPoint y: 319, endPoint x: 622, endPoint y: 235, distance: 130.1
drag, startPoint x: 620, startPoint y: 313, endPoint x: 372, endPoint y: 262, distance: 253.3
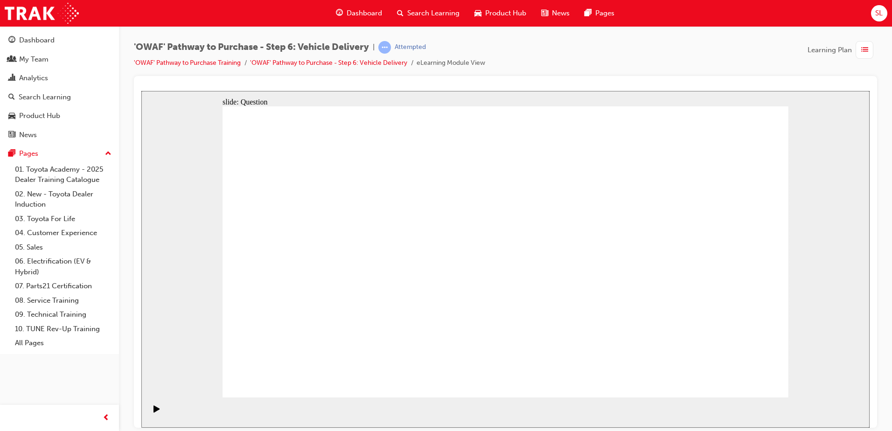
checkbox input "true"
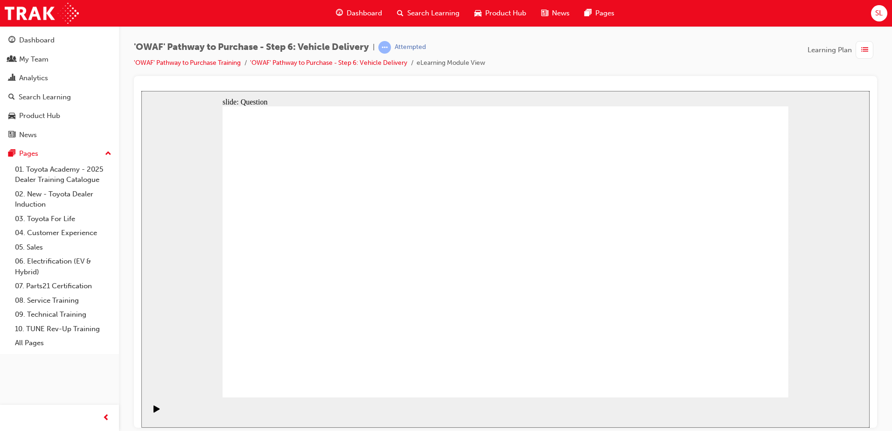
drag, startPoint x: 703, startPoint y: 274, endPoint x: 359, endPoint y: 294, distance: 344.0
drag, startPoint x: 680, startPoint y: 274, endPoint x: 327, endPoint y: 307, distance: 354.7
drag, startPoint x: 695, startPoint y: 277, endPoint x: 502, endPoint y: 317, distance: 196.9
drag, startPoint x: 676, startPoint y: 273, endPoint x: 280, endPoint y: 300, distance: 397.6
drag, startPoint x: 689, startPoint y: 264, endPoint x: 297, endPoint y: 288, distance: 392.7
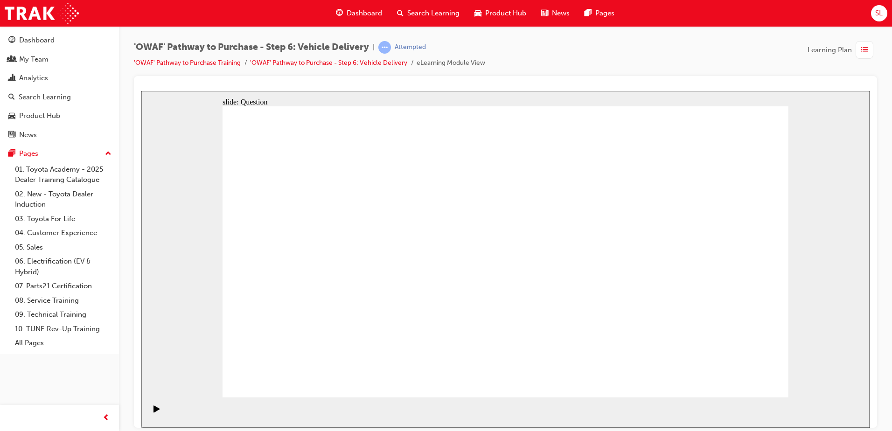
drag, startPoint x: 696, startPoint y: 273, endPoint x: 545, endPoint y: 295, distance: 152.4
drag, startPoint x: 680, startPoint y: 276, endPoint x: 316, endPoint y: 311, distance: 365.7
drag, startPoint x: 685, startPoint y: 275, endPoint x: 336, endPoint y: 307, distance: 350.4
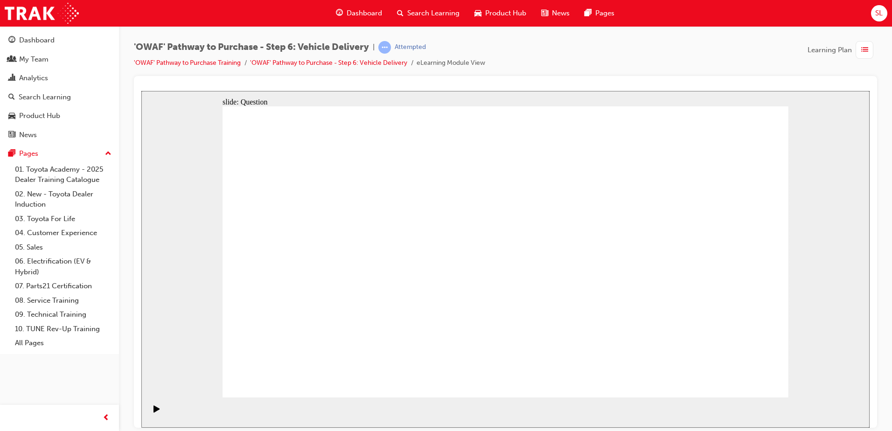
radio input "true"
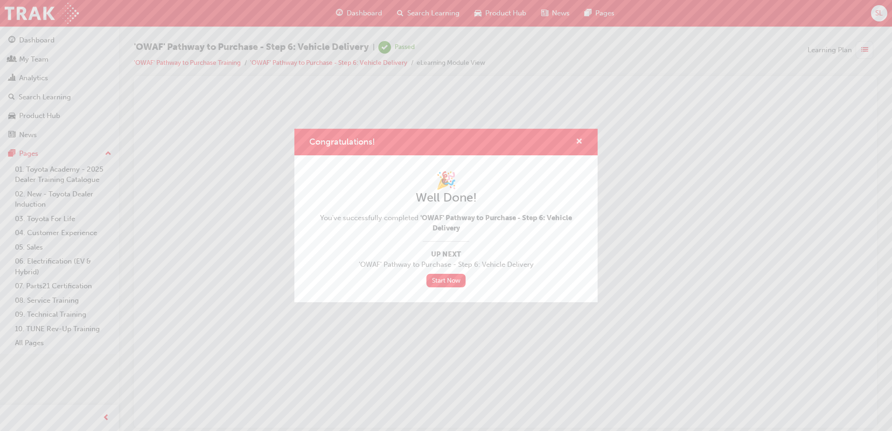
click at [580, 144] on span "cross-icon" at bounding box center [579, 142] width 7 height 8
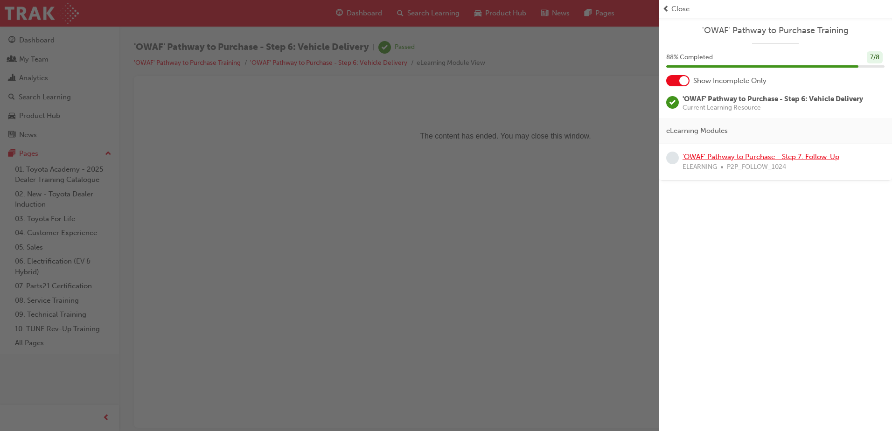
click at [696, 156] on link "'OWAF' Pathway to Purchase - Step 7: Follow-Up" at bounding box center [761, 157] width 157 height 8
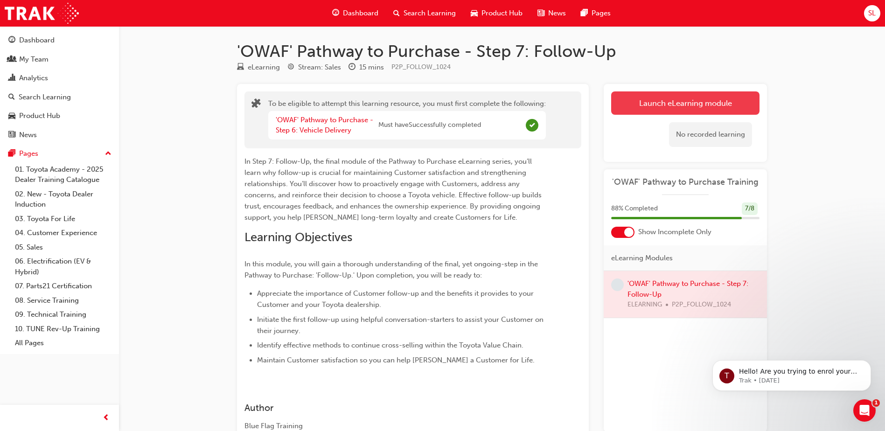
click at [686, 109] on button "Launch eLearning module" at bounding box center [685, 102] width 148 height 23
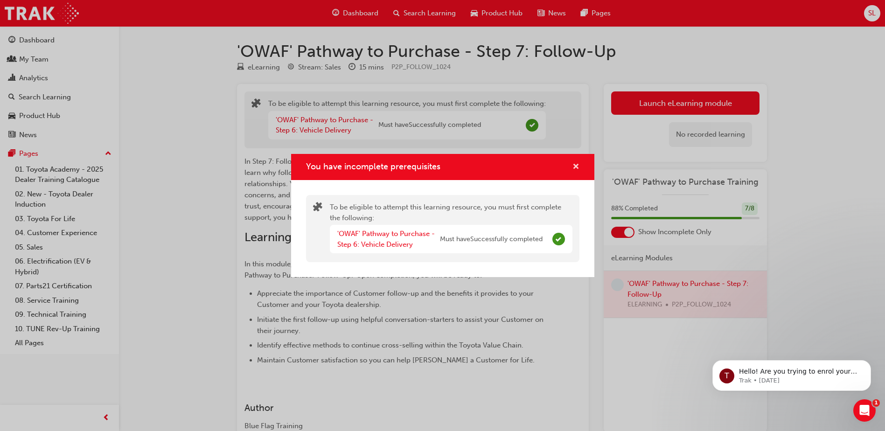
click at [579, 169] on span "cross-icon" at bounding box center [576, 167] width 7 height 8
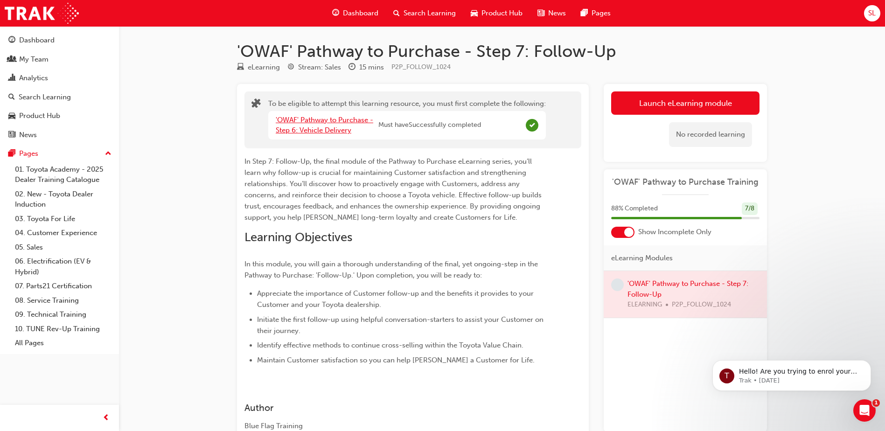
click at [334, 123] on link "'OWAF' Pathway to Purchase - Step 6: Vehicle Delivery" at bounding box center [325, 125] width 98 height 19
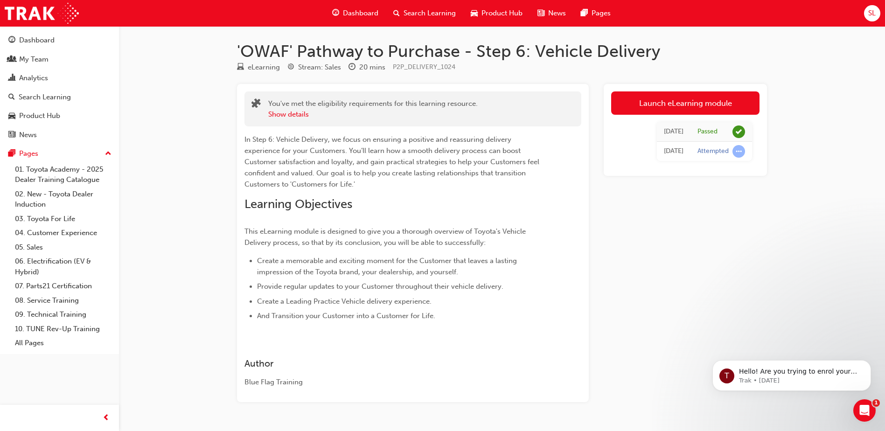
click at [372, 7] on div "Dashboard" at bounding box center [355, 13] width 61 height 19
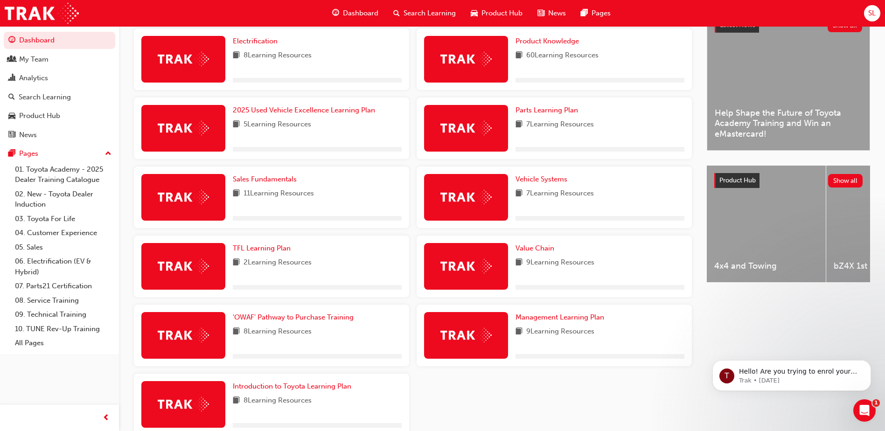
scroll to position [280, 0]
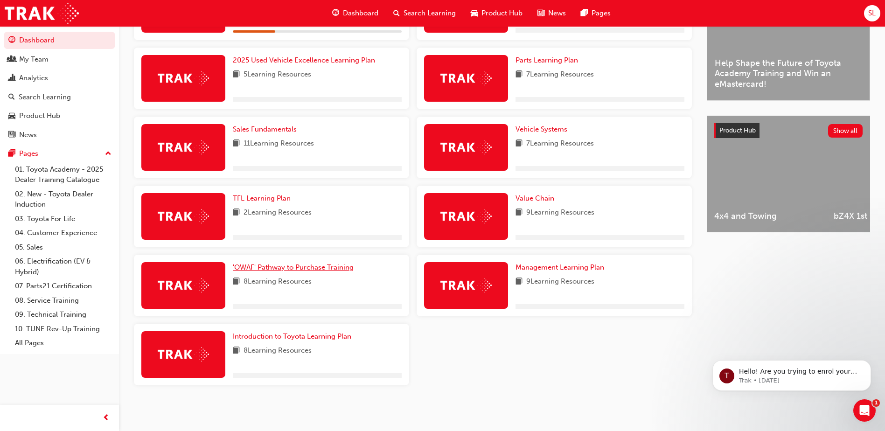
click at [332, 271] on span "'OWAF' Pathway to Purchase Training" at bounding box center [293, 267] width 121 height 8
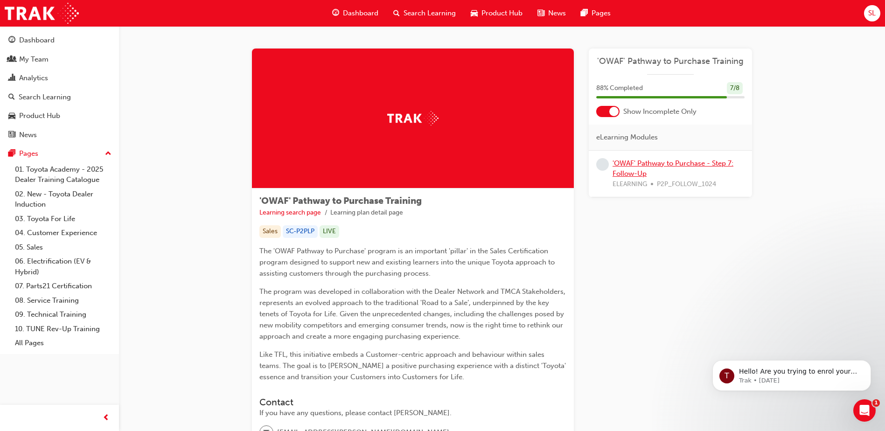
click at [674, 160] on link "'OWAF' Pathway to Purchase - Step 7: Follow-Up" at bounding box center [673, 168] width 121 height 19
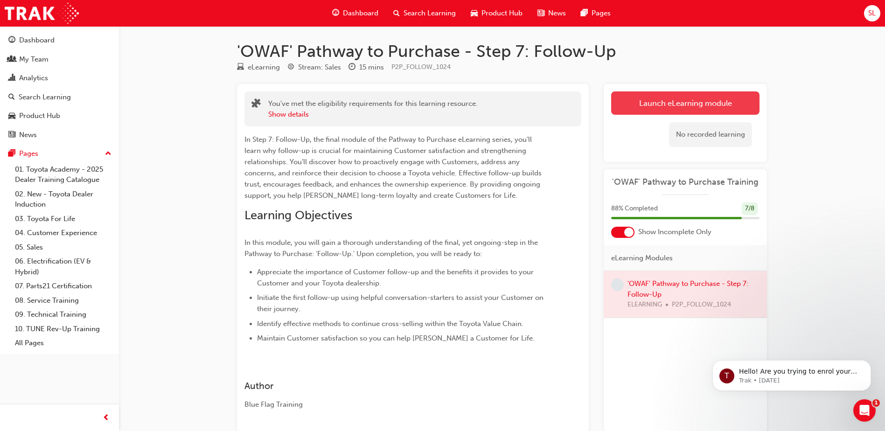
click at [664, 107] on button "Launch eLearning module" at bounding box center [685, 102] width 148 height 23
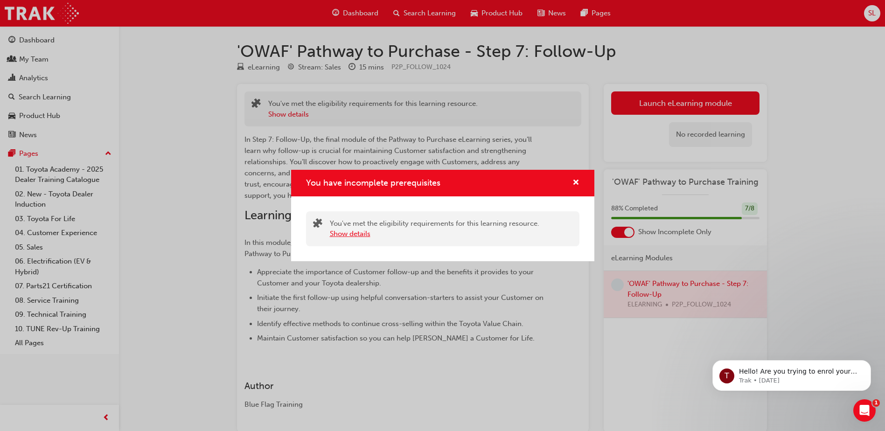
click at [361, 237] on button "Show details" at bounding box center [350, 234] width 41 height 11
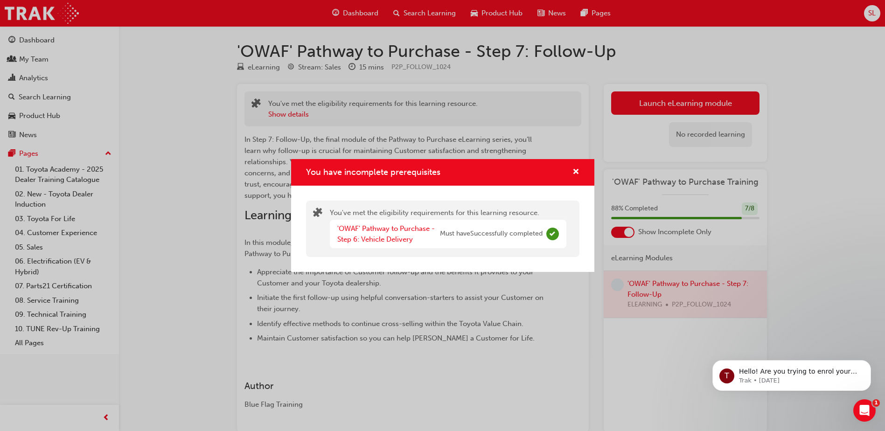
click at [366, 233] on div "'OWAF' Pathway to Purchase - Step 6: Vehicle Delivery" at bounding box center [388, 234] width 103 height 21
click at [388, 229] on link "'OWAF' Pathway to Purchase - Step 6: Vehicle Delivery" at bounding box center [386, 233] width 98 height 19
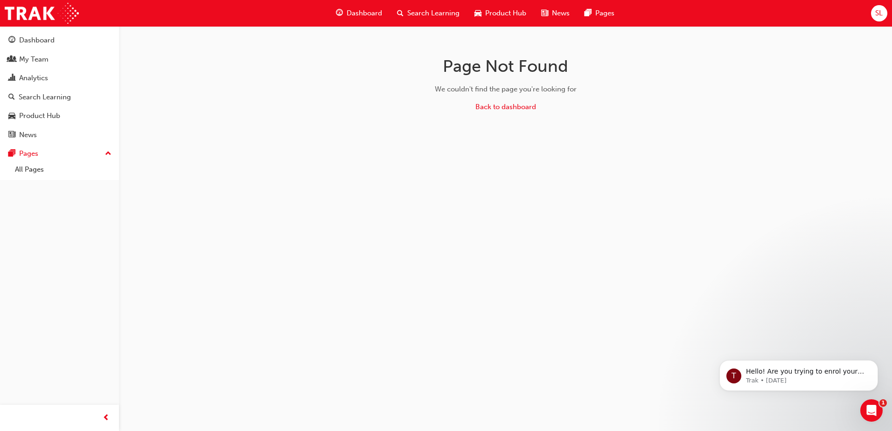
click at [375, 14] on span "Dashboard" at bounding box center [364, 13] width 35 height 11
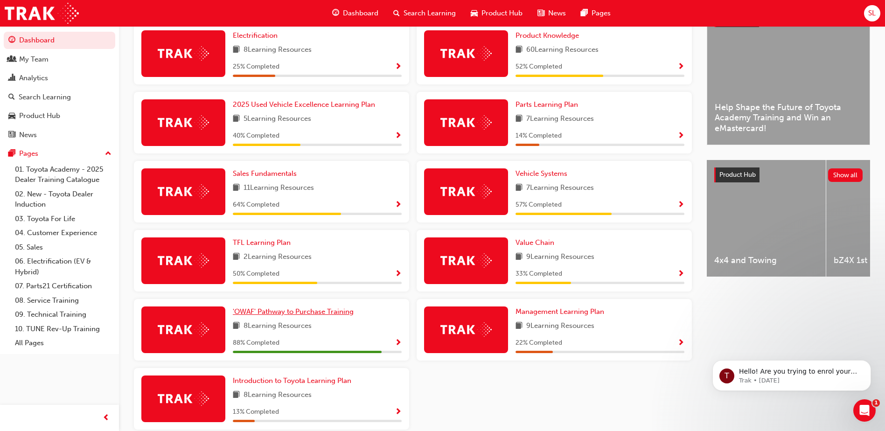
scroll to position [271, 0]
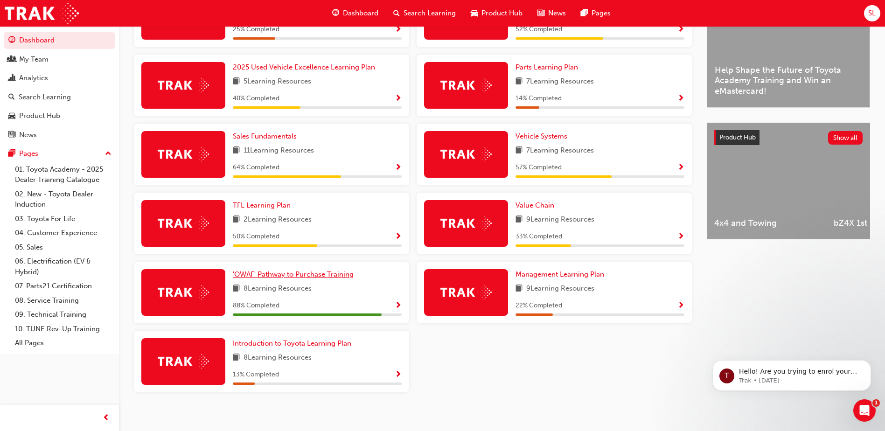
click at [324, 275] on span "'OWAF' Pathway to Purchase Training" at bounding box center [293, 274] width 121 height 8
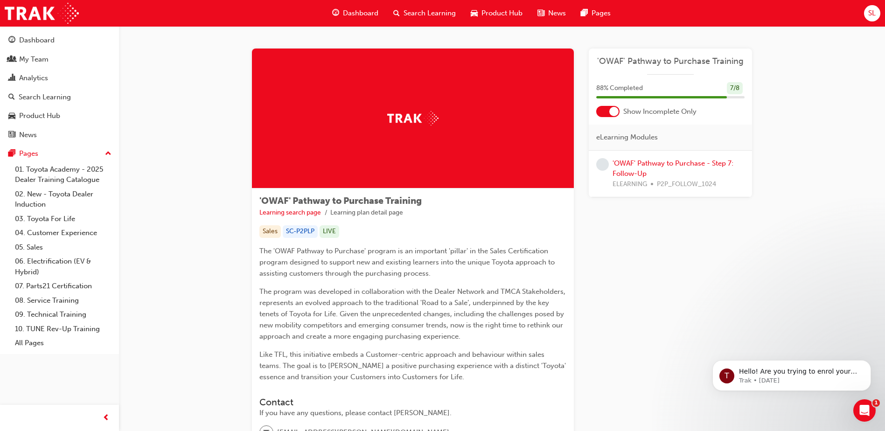
click at [642, 168] on div "'OWAF' Pathway to Purchase - Step 7: Follow-Up ELEARNING P2P_FOLLOW_1024" at bounding box center [679, 174] width 132 height 32
click at [644, 164] on link "'OWAF' Pathway to Purchase - Step 7: Follow-Up" at bounding box center [673, 168] width 121 height 19
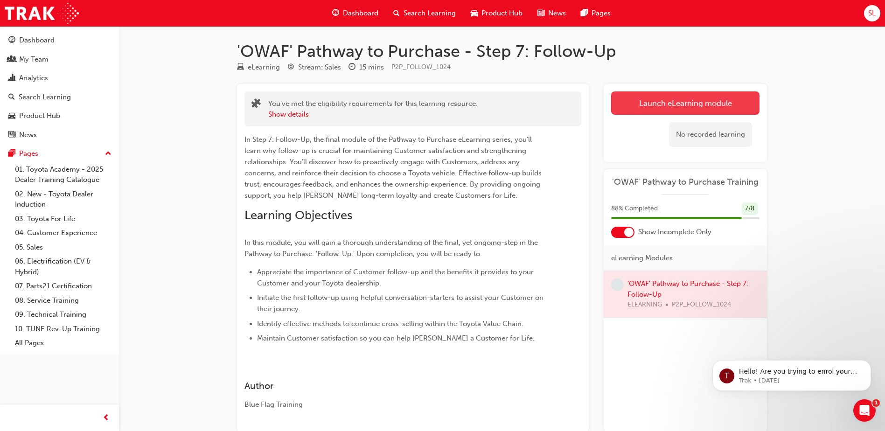
click at [643, 107] on link "Launch eLearning module" at bounding box center [685, 102] width 148 height 23
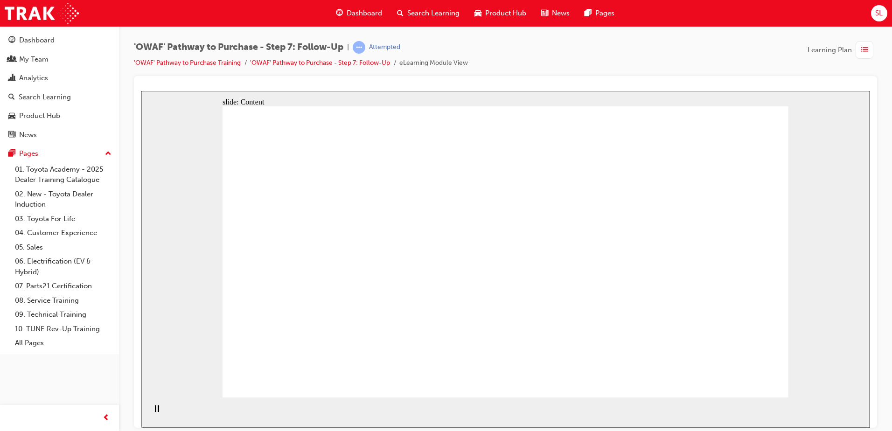
drag, startPoint x: 295, startPoint y: 189, endPoint x: 289, endPoint y: 272, distance: 82.9
drag, startPoint x: 296, startPoint y: 204, endPoint x: 304, endPoint y: 198, distance: 10.0
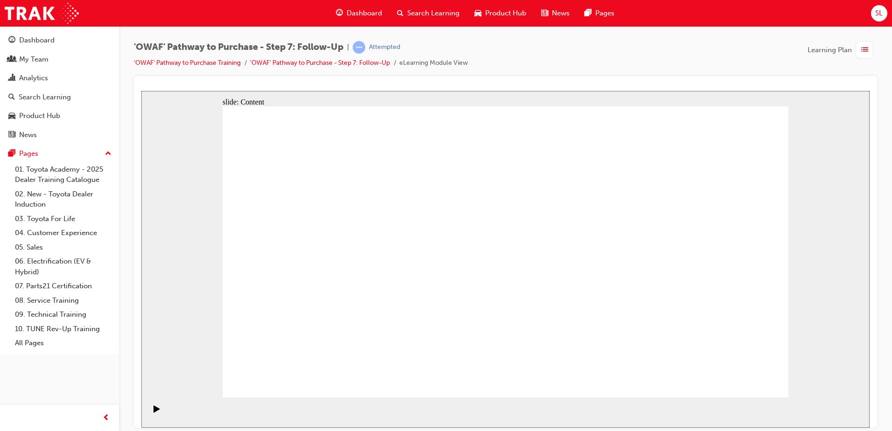
drag, startPoint x: 534, startPoint y: 256, endPoint x: 535, endPoint y: 265, distance: 8.9
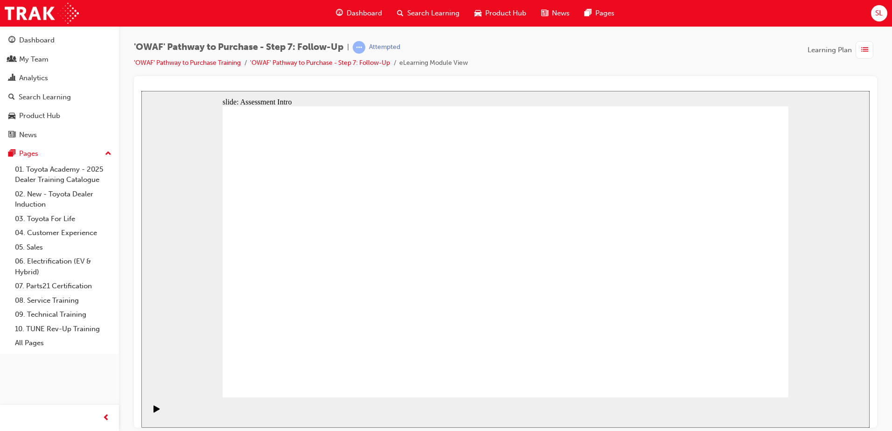
radio input "true"
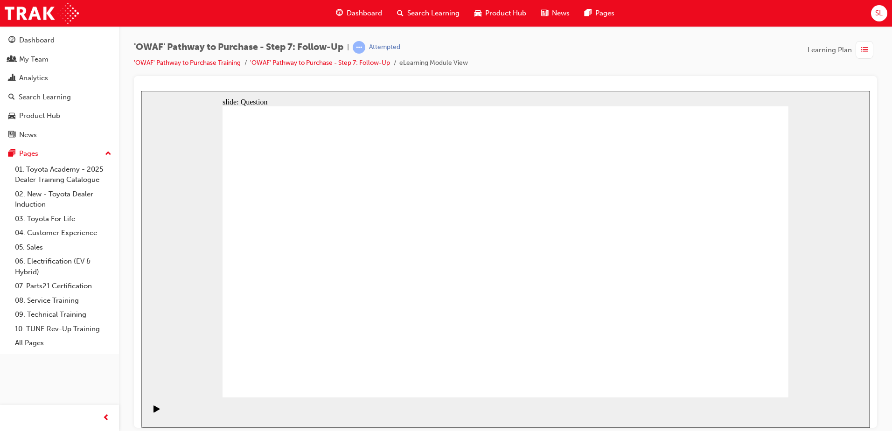
drag, startPoint x: 438, startPoint y: 326, endPoint x: 543, endPoint y: 218, distance: 151.1
drag, startPoint x: 497, startPoint y: 362, endPoint x: 365, endPoint y: 252, distance: 172.0
drag, startPoint x: 594, startPoint y: 331, endPoint x: 404, endPoint y: 280, distance: 196.9
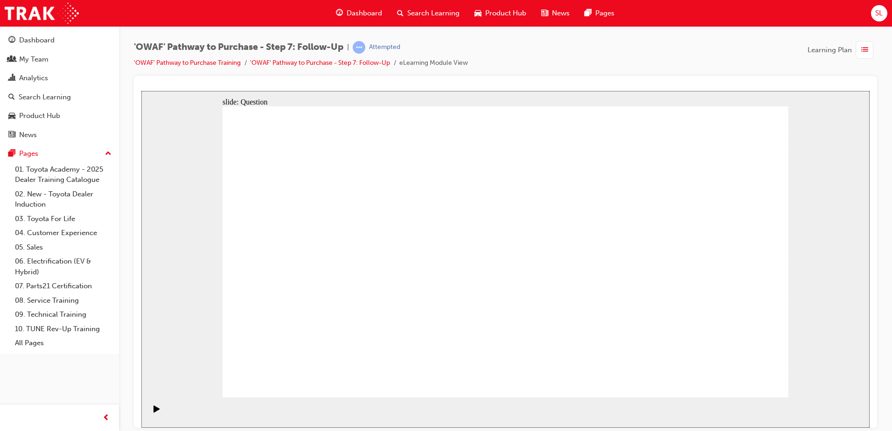
radio input "true"
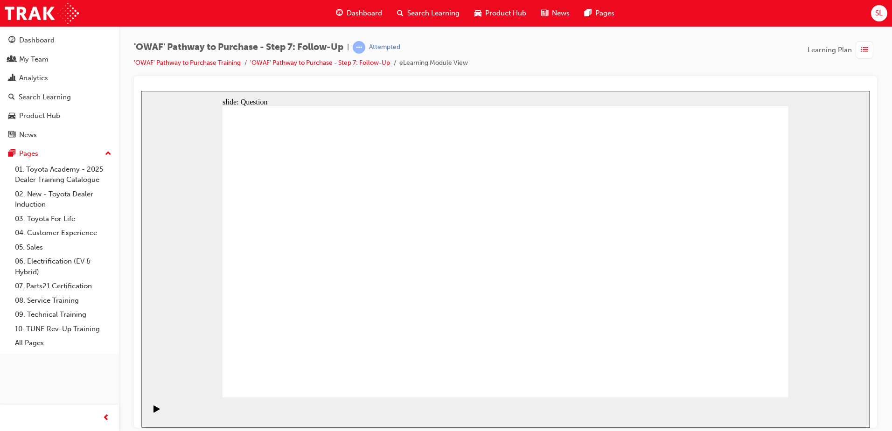
radio input "true"
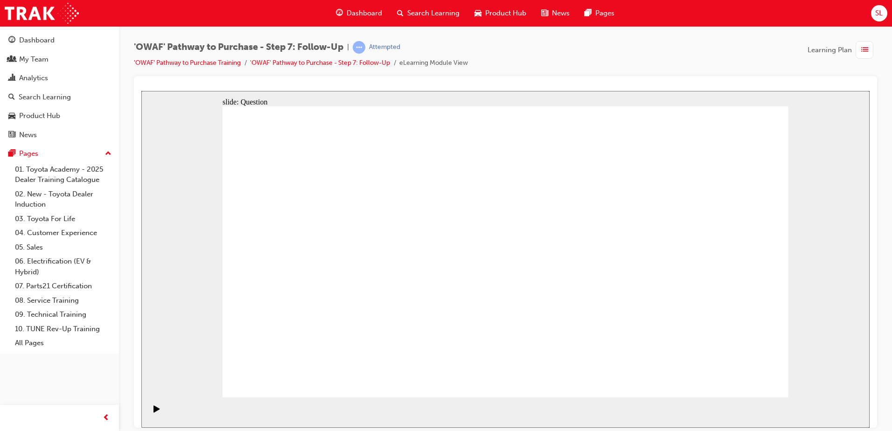
radio input "true"
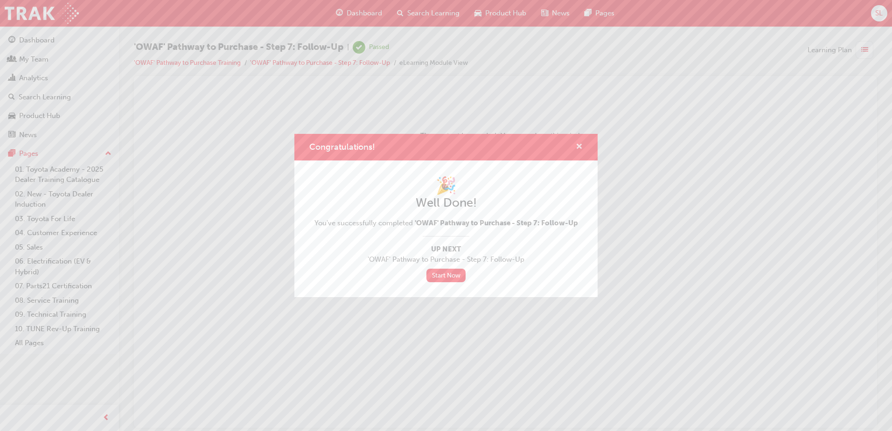
click at [582, 147] on span "cross-icon" at bounding box center [579, 147] width 7 height 8
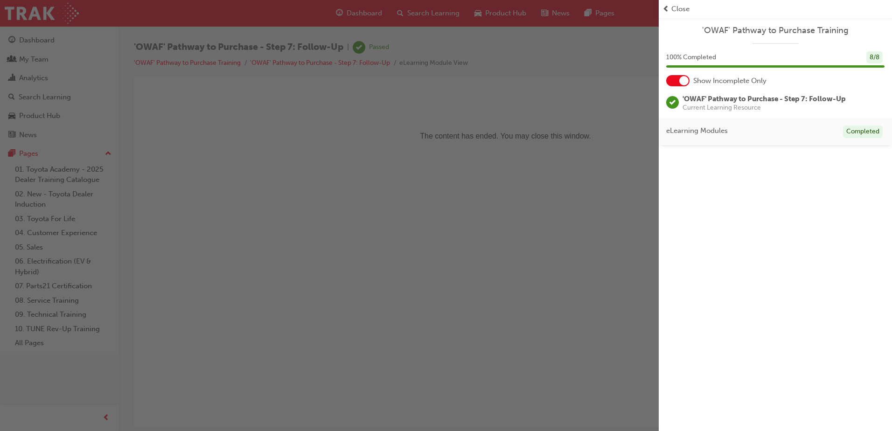
click at [668, 9] on span "prev-icon" at bounding box center [666, 9] width 7 height 11
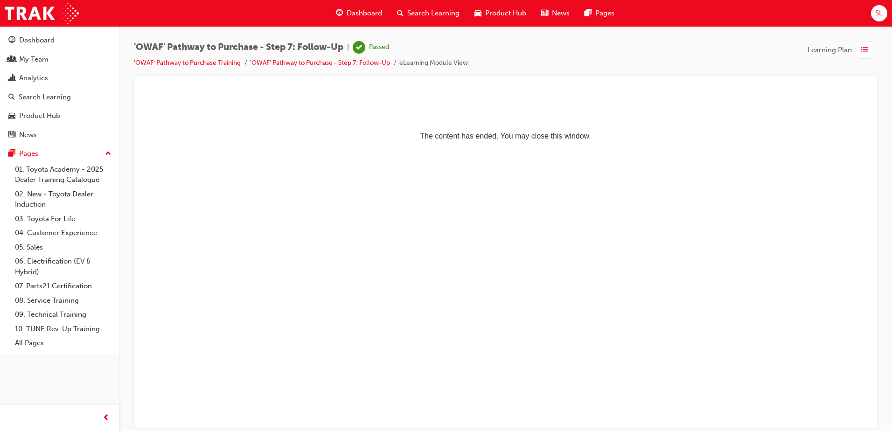
click at [173, 67] on li "'OWAF' Pathway to Purchase Training" at bounding box center [192, 63] width 116 height 11
click at [177, 63] on link "'OWAF' Pathway to Purchase Training" at bounding box center [187, 63] width 107 height 8
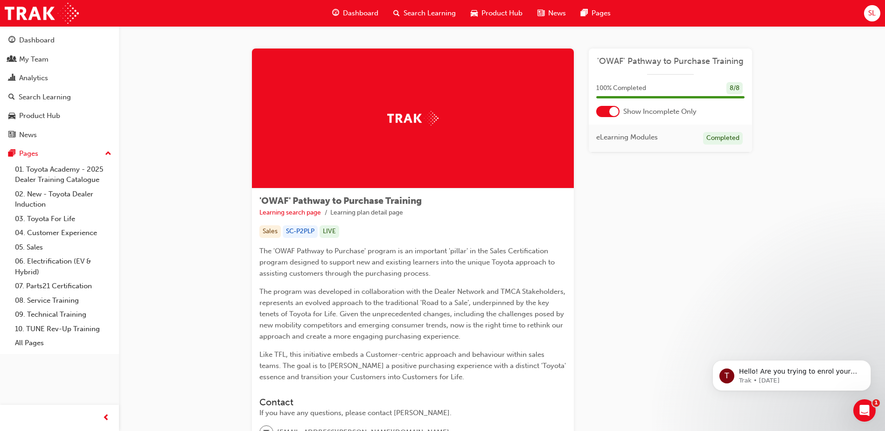
click at [371, 10] on span "Dashboard" at bounding box center [360, 13] width 35 height 11
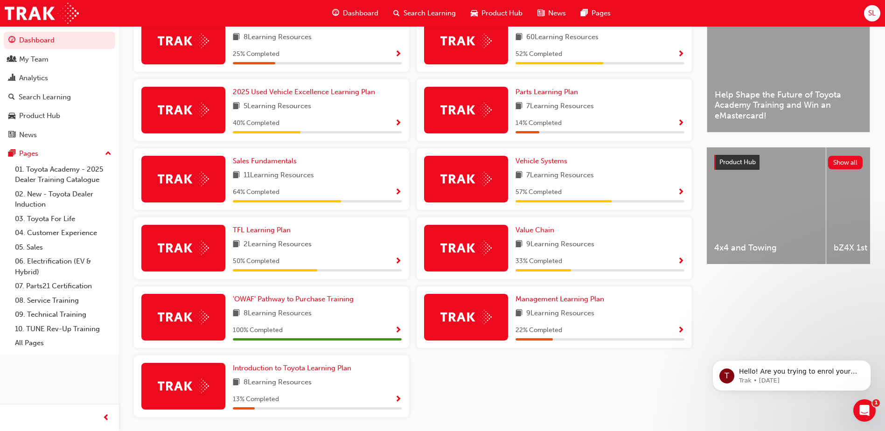
scroll to position [188, 0]
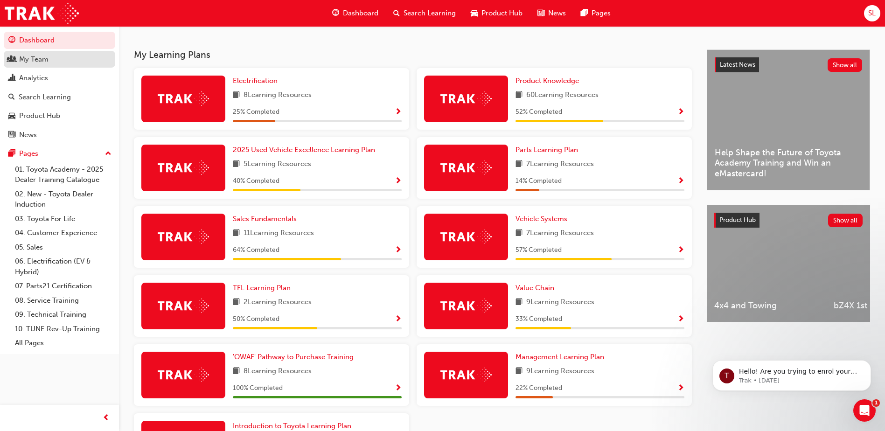
click at [56, 58] on div "My Team" at bounding box center [59, 60] width 102 height 12
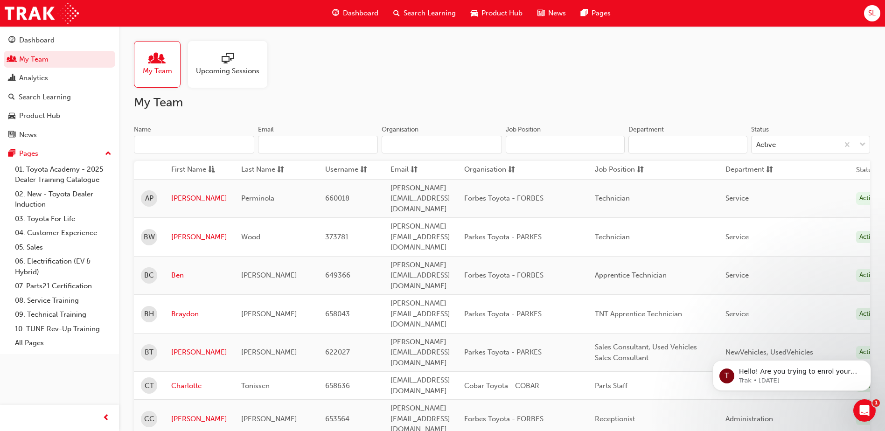
scroll to position [140, 0]
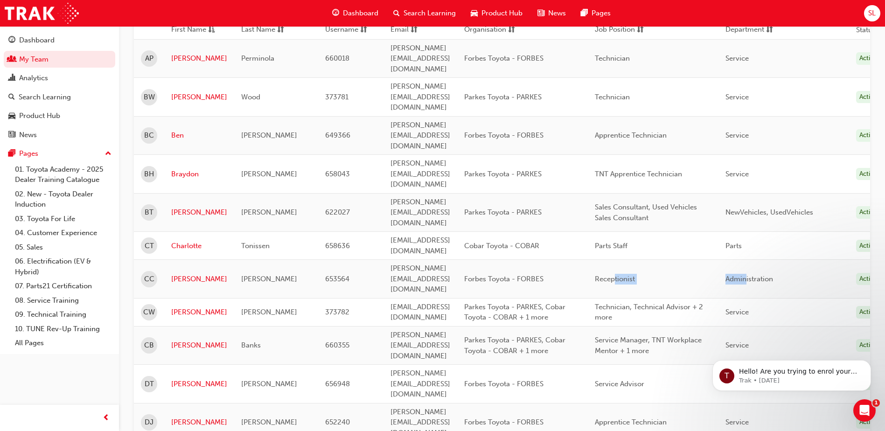
drag, startPoint x: 807, startPoint y: 198, endPoint x: 675, endPoint y: 202, distance: 132.6
click at [675, 260] on tr "CC [PERSON_NAME] 653564 [PERSON_NAME][EMAIL_ADDRESS][DOMAIN_NAME] Forbes Toyota…" at bounding box center [511, 279] width 755 height 39
click at [773, 275] on span "Administration" at bounding box center [750, 279] width 48 height 8
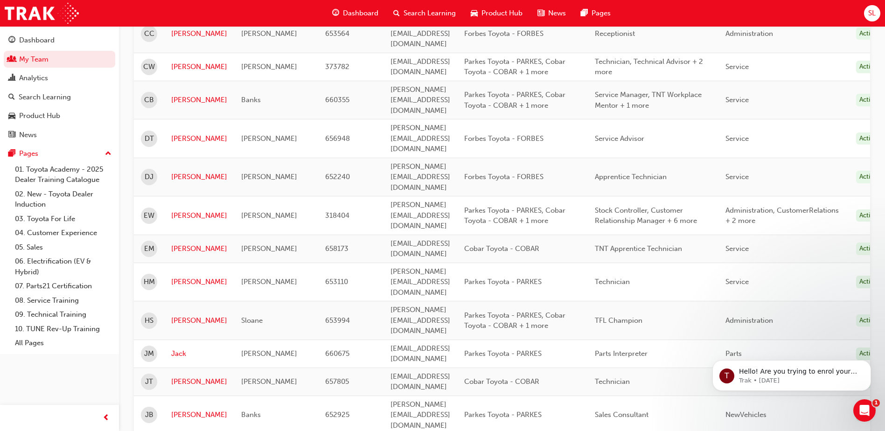
scroll to position [420, 0]
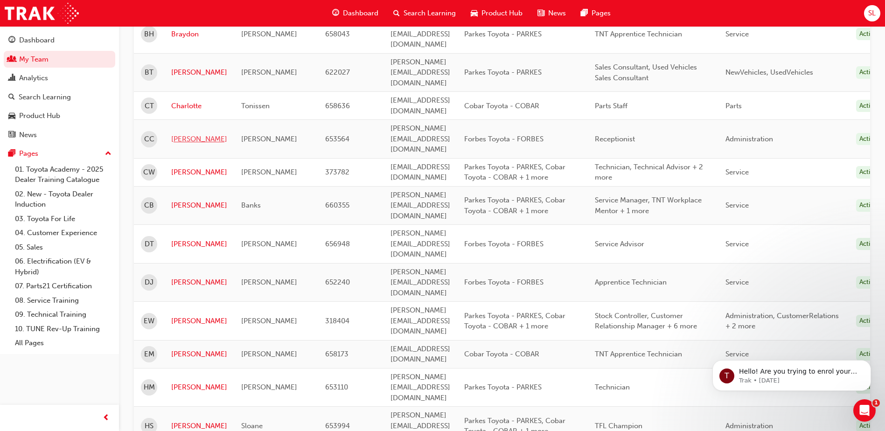
click at [184, 134] on link "[PERSON_NAME]" at bounding box center [199, 139] width 56 height 11
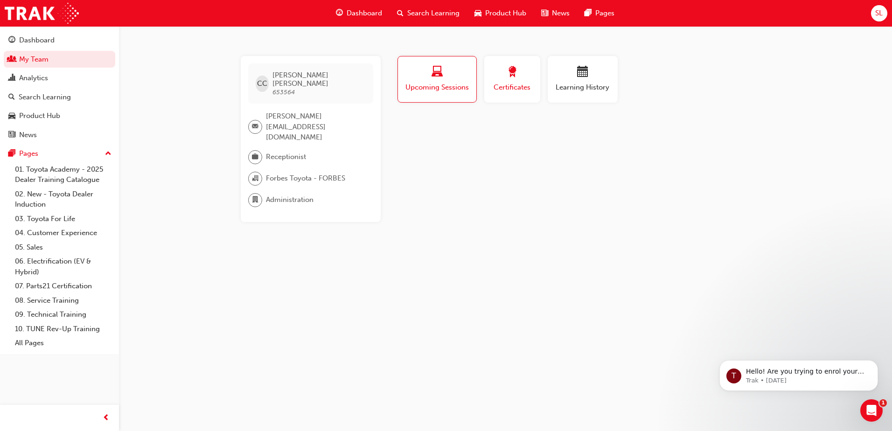
click at [507, 77] on span "award-icon" at bounding box center [512, 72] width 11 height 13
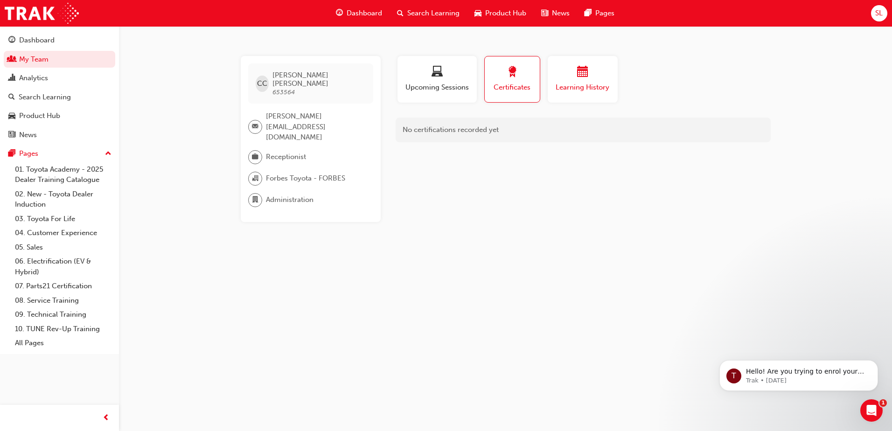
click at [567, 77] on div "button" at bounding box center [583, 73] width 56 height 14
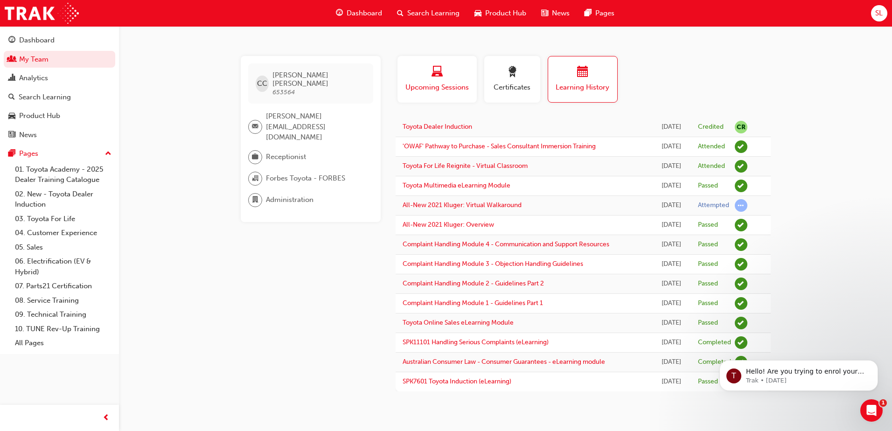
click at [436, 78] on span "laptop-icon" at bounding box center [437, 72] width 11 height 13
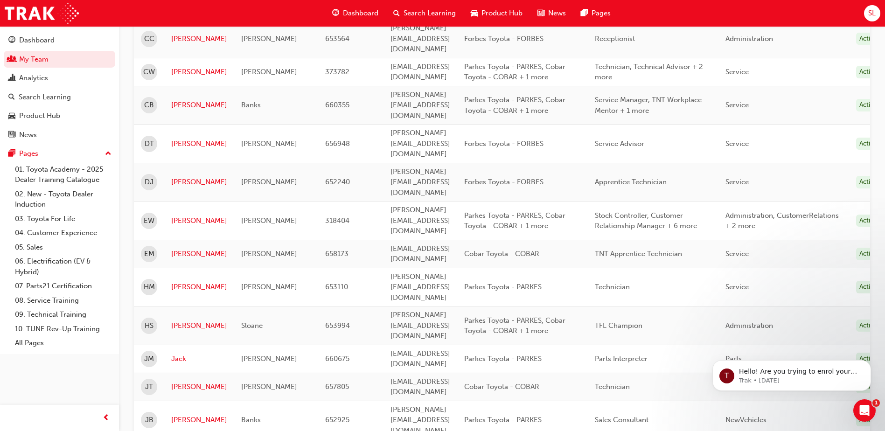
scroll to position [420, 0]
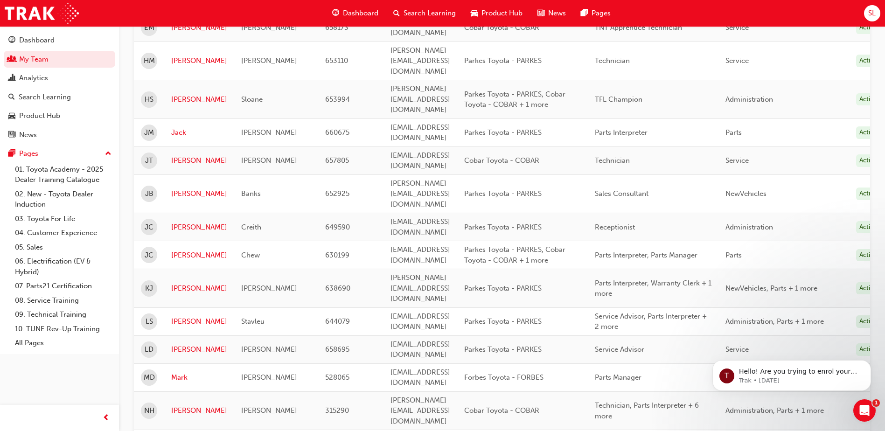
scroll to position [700, 0]
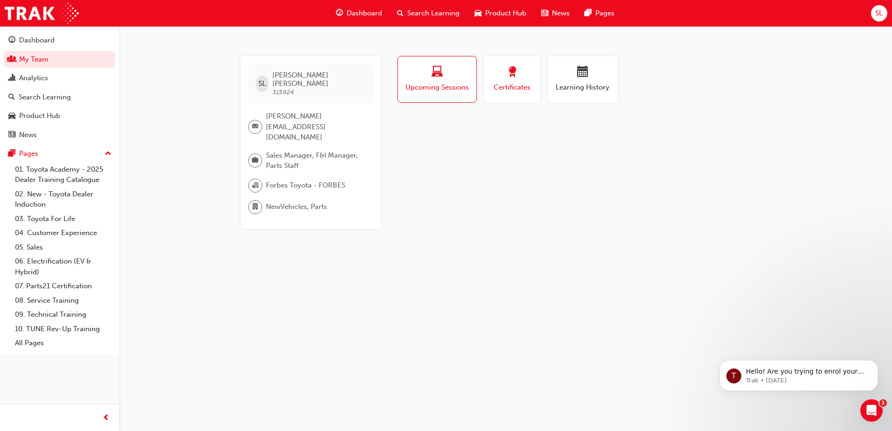
click at [499, 79] on div "button" at bounding box center [512, 73] width 42 height 14
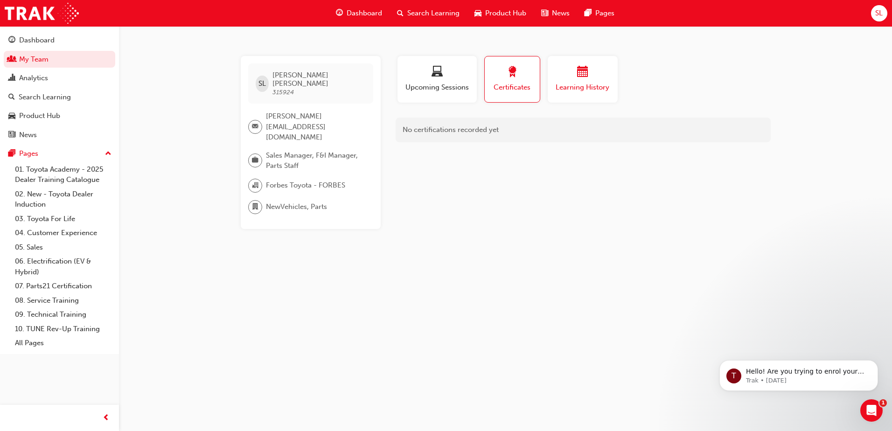
click at [572, 81] on div "Learning History" at bounding box center [583, 79] width 56 height 27
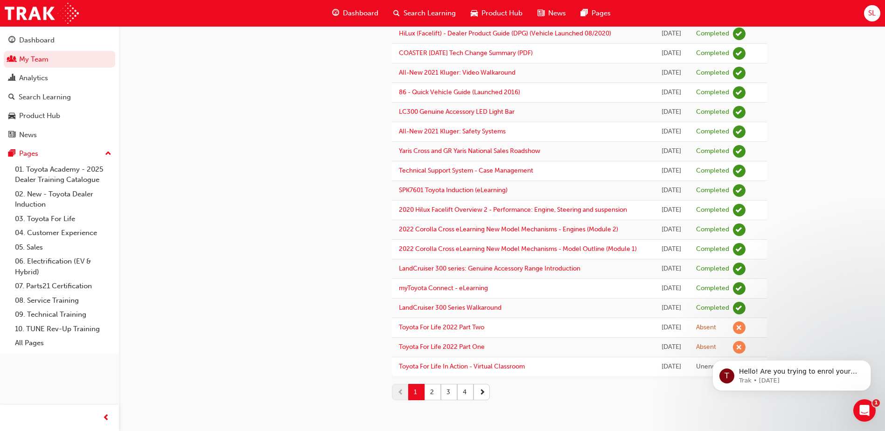
scroll to position [731, 0]
